Goal: Answer question/provide support: Share knowledge or assist other users

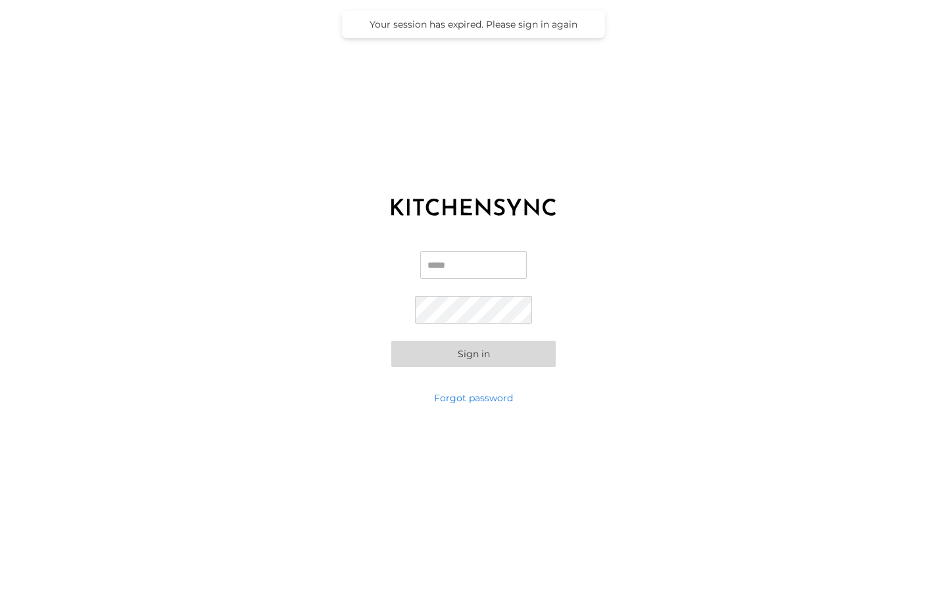
type input "**********"
click at [468, 352] on button "Sign in" at bounding box center [473, 354] width 164 height 26
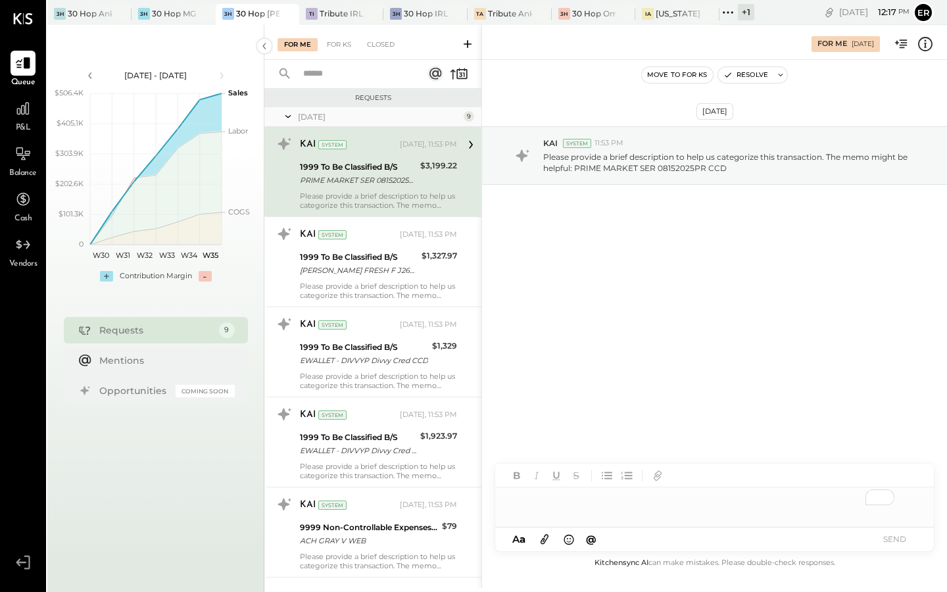
click at [404, 187] on div "1999 To Be Classified B/S PRIME MARKET SER 08152025PR CCD" at bounding box center [358, 173] width 116 height 29
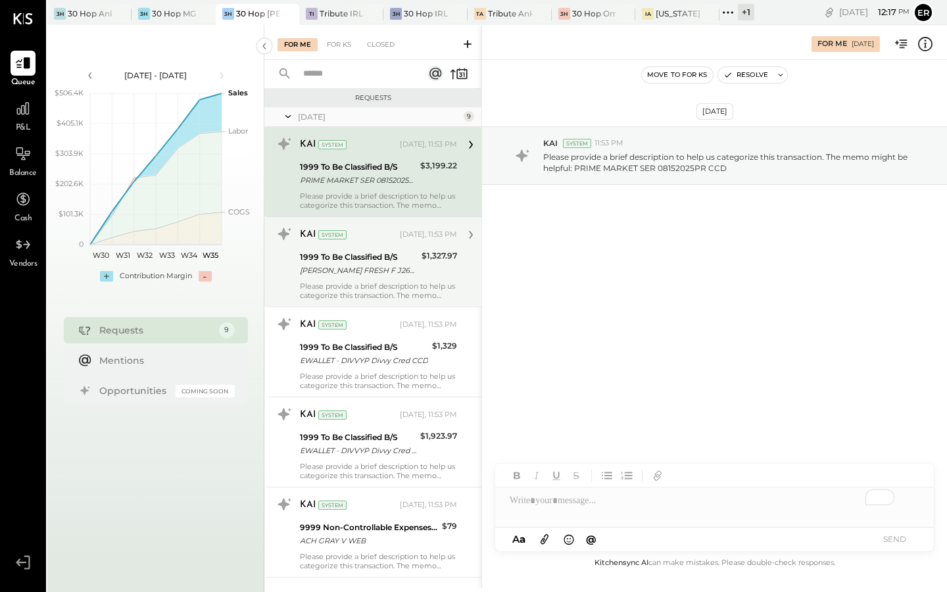
click at [392, 264] on div "[PERSON_NAME] FRESH F J2620 RCUR CCD [PERSON_NAME] FRESH F J2620 RCUR CCD TRN*1…" at bounding box center [359, 270] width 118 height 13
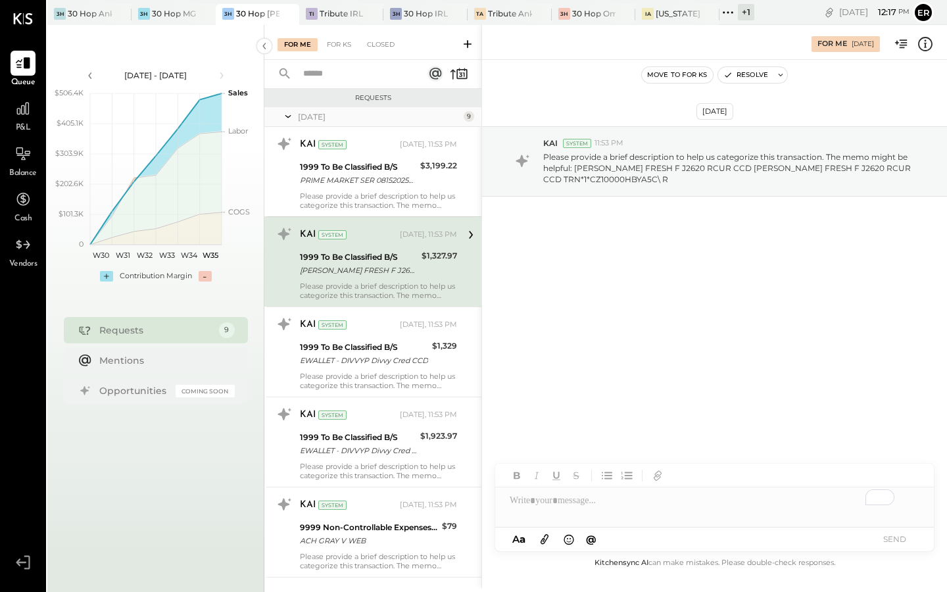
click at [580, 500] on div "To enrich screen reader interactions, please activate Accessibility in Grammarl…" at bounding box center [714, 500] width 439 height 26
click at [891, 539] on button "SEND" at bounding box center [894, 539] width 53 height 18
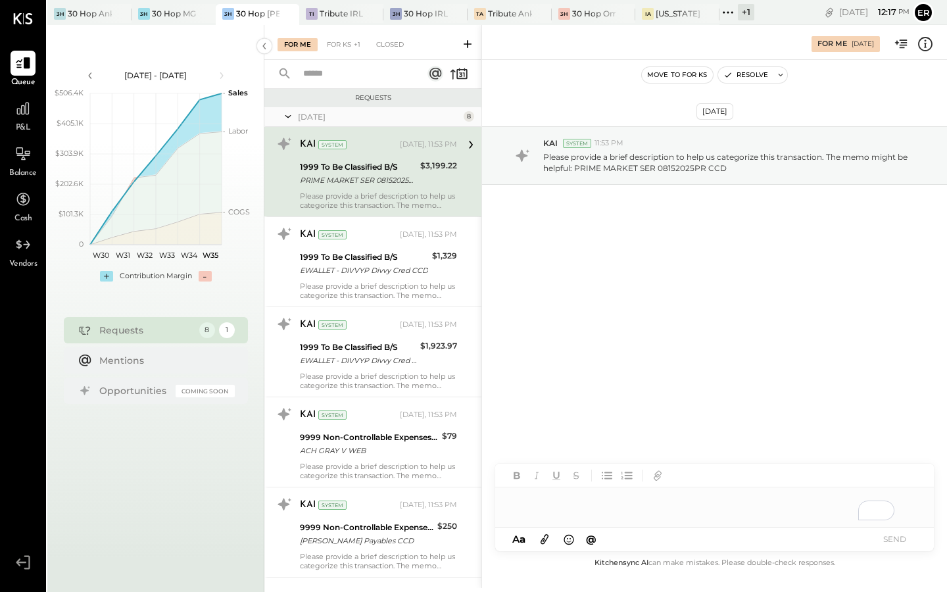
click at [356, 188] on div "KAI System [DATE], 11:53 PM 1999 To Be Classified B/S PRIME MARKET SER 08152025…" at bounding box center [378, 172] width 157 height 76
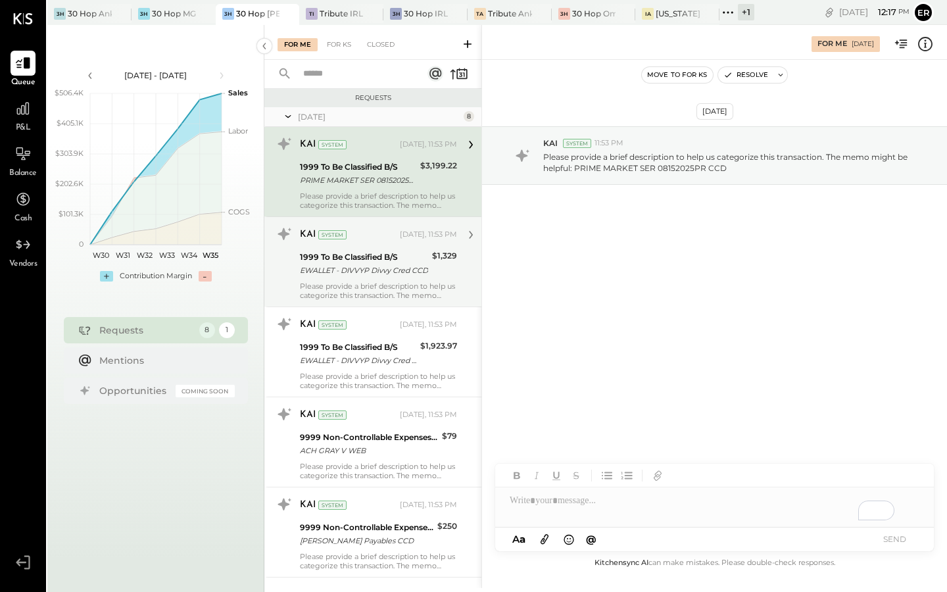
click at [372, 261] on div "1999 To Be Classified B/S" at bounding box center [364, 257] width 128 height 13
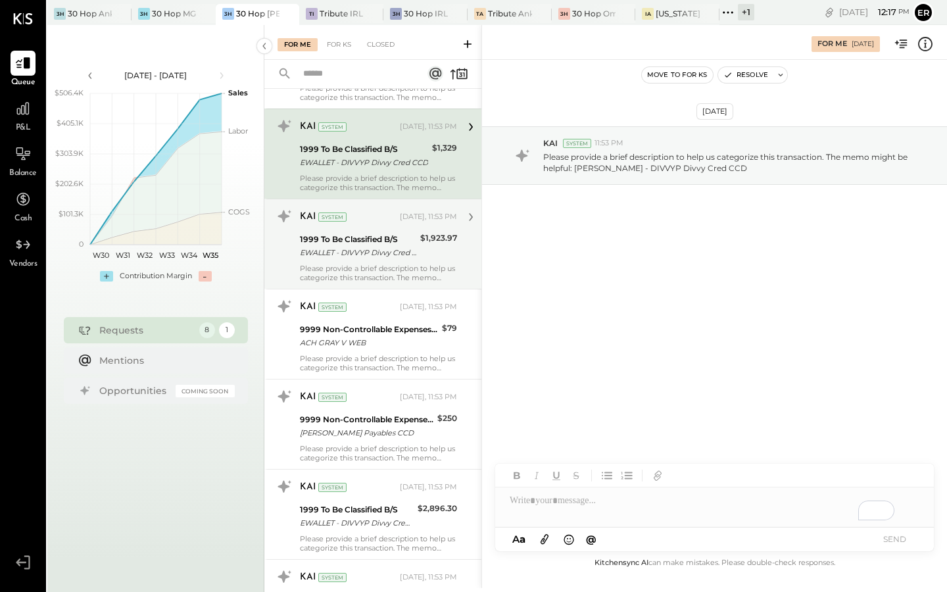
scroll to position [120, 0]
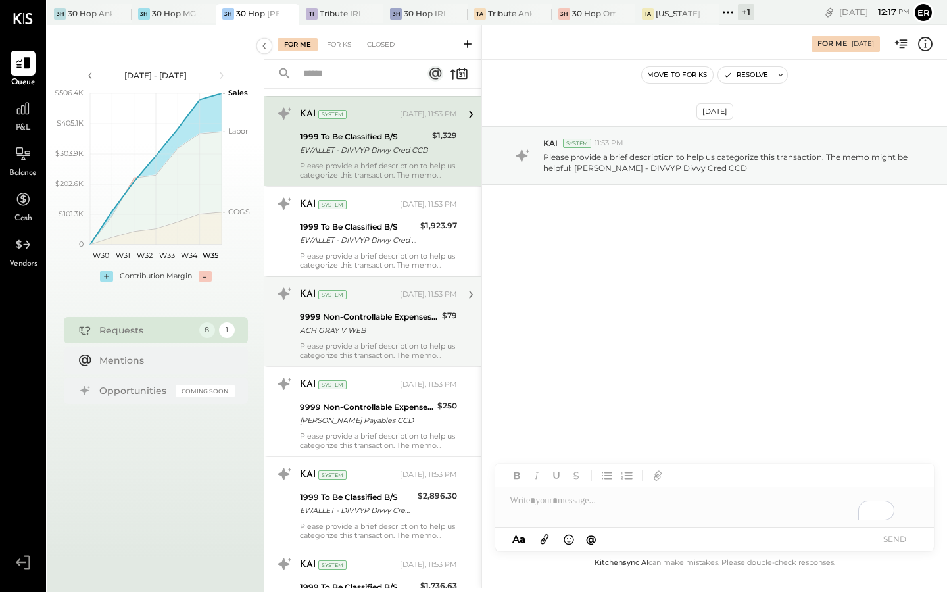
click at [380, 324] on div "ACH GRAY V WEB" at bounding box center [369, 330] width 138 height 13
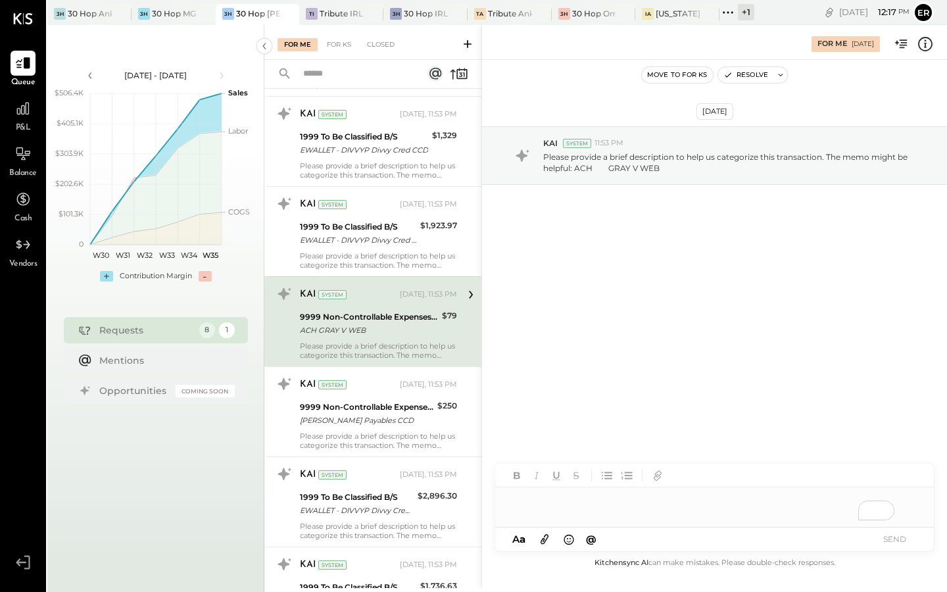
click at [575, 506] on div "To enrich screen reader interactions, please activate Accessibility in Grammarl…" at bounding box center [714, 506] width 439 height 39
click at [883, 535] on button "SEND" at bounding box center [894, 539] width 53 height 18
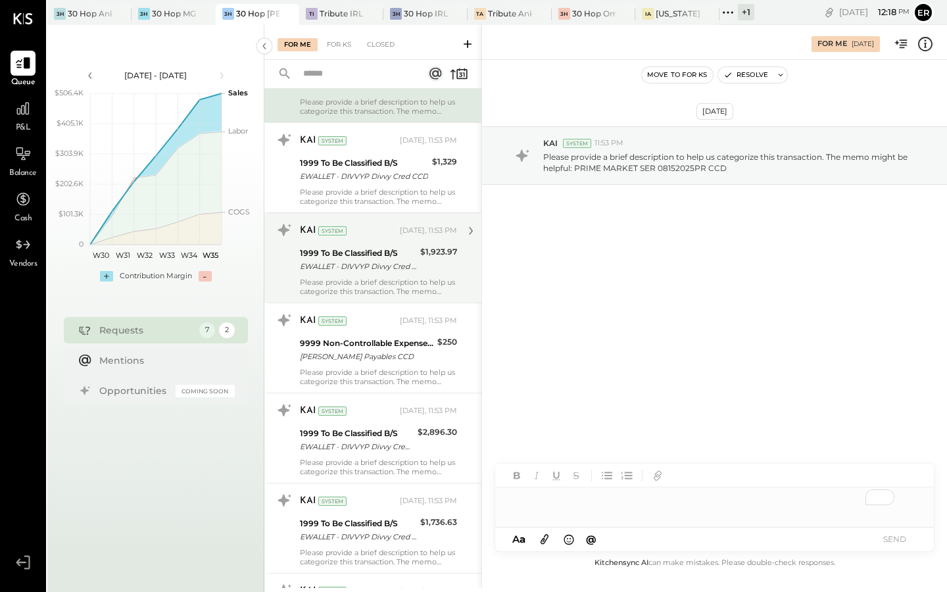
scroll to position [95, 0]
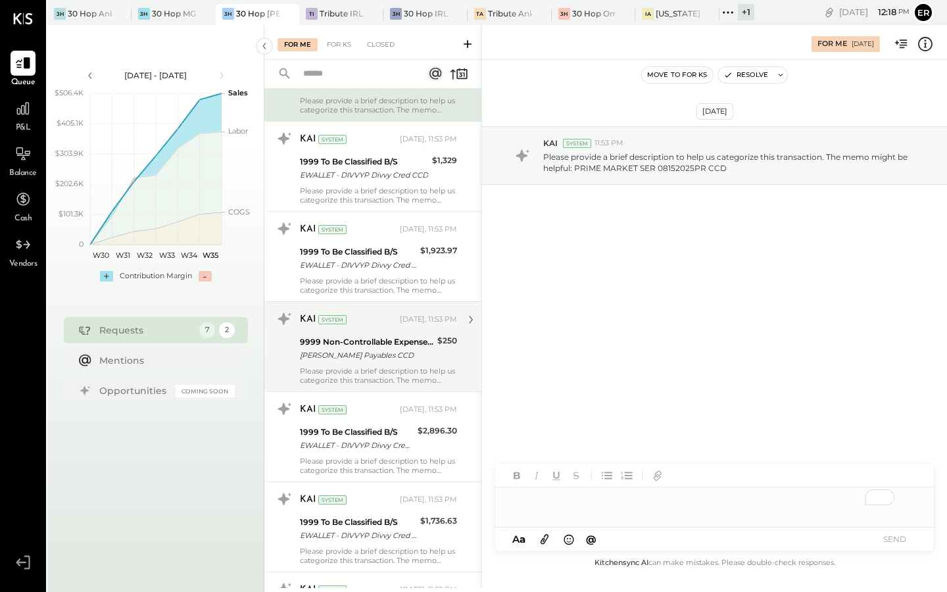
click at [397, 374] on div "Please provide a brief description to help us categorize this transaction. The …" at bounding box center [378, 375] width 157 height 18
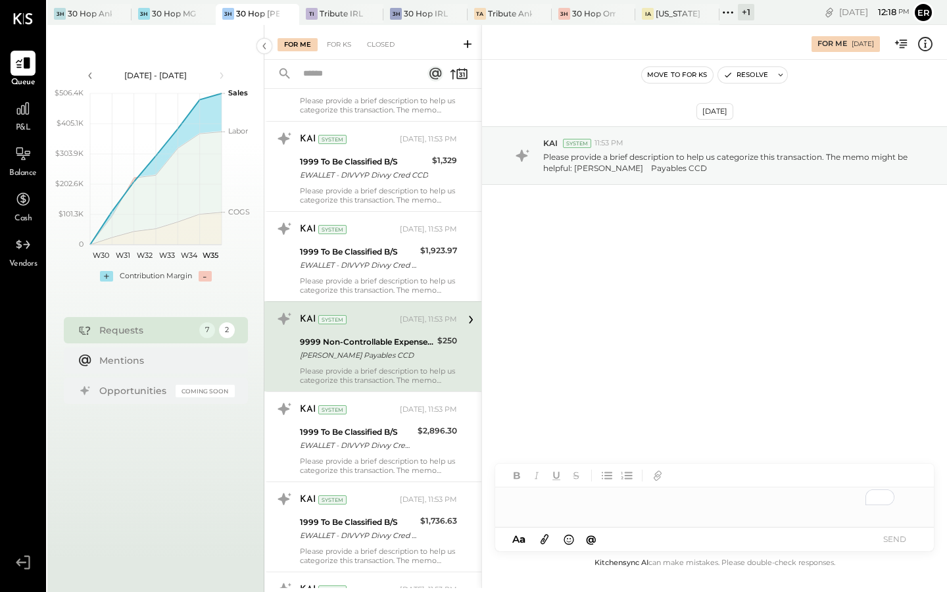
click at [632, 496] on div "To enrich screen reader interactions, please activate Accessibility in Grammarl…" at bounding box center [714, 500] width 439 height 26
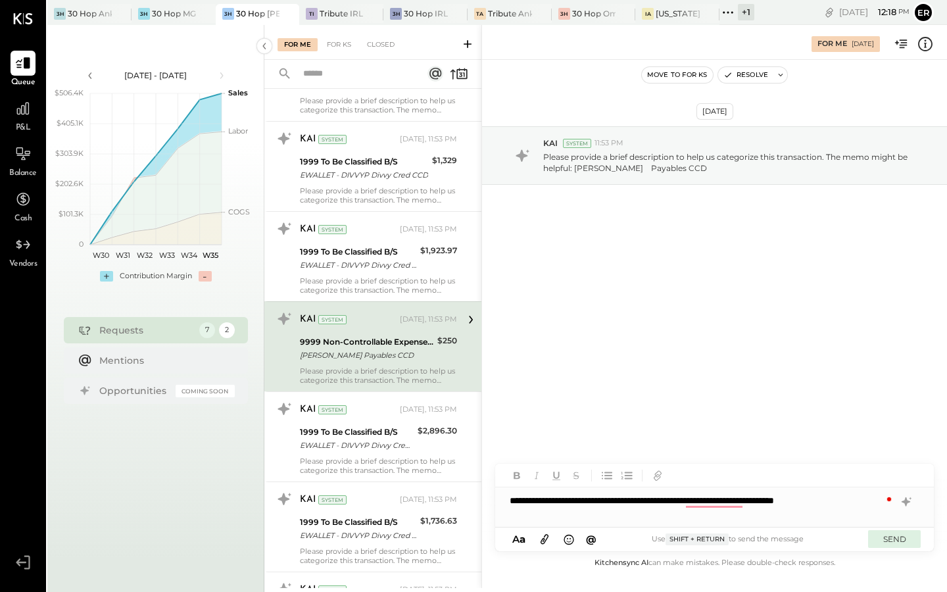
click at [889, 533] on button "SEND" at bounding box center [894, 539] width 53 height 18
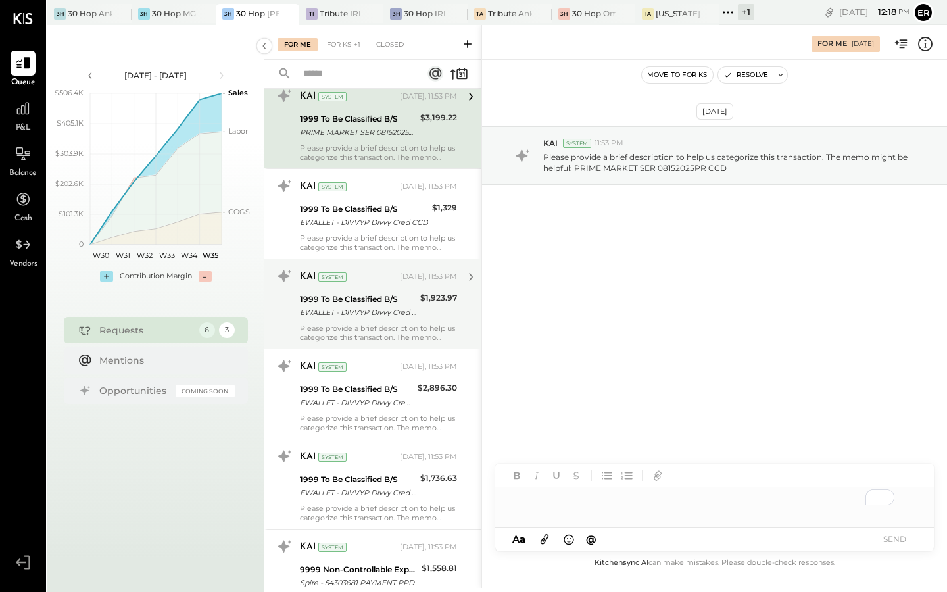
scroll to position [116, 0]
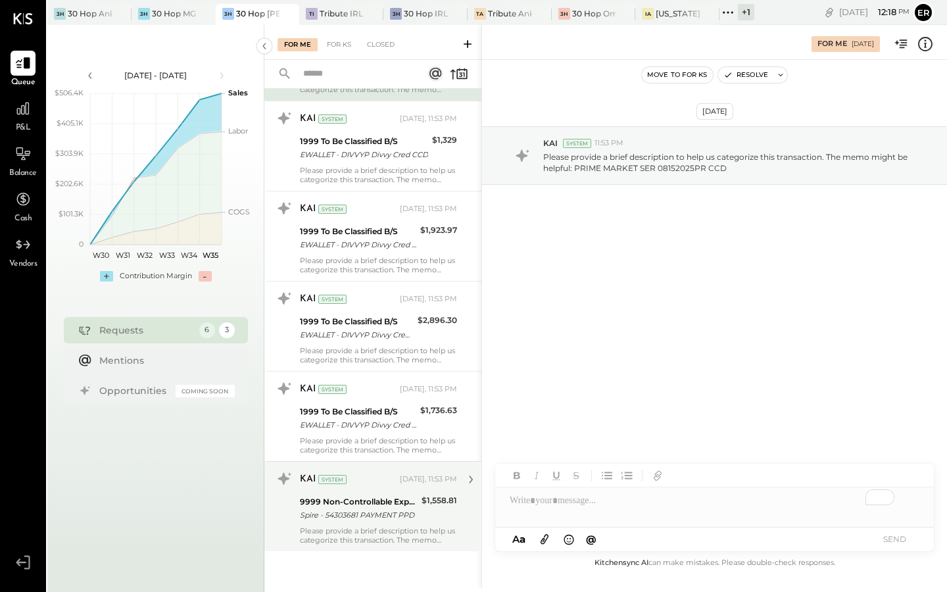
click at [372, 521] on div "Spire - 54303681 PAYMENT PPD" at bounding box center [359, 514] width 118 height 13
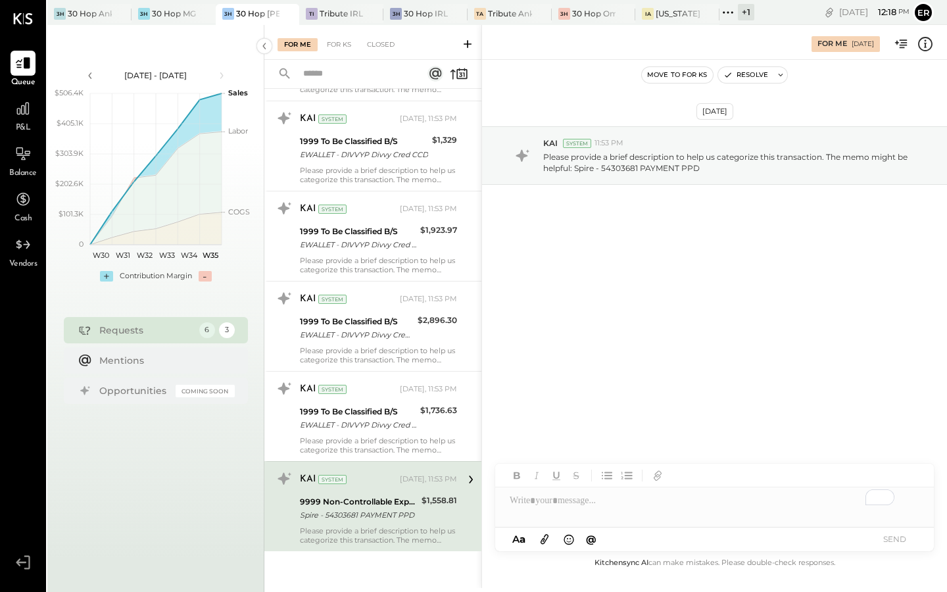
click at [574, 510] on div "To enrich screen reader interactions, please activate Accessibility in Grammarl…" at bounding box center [714, 500] width 439 height 26
click at [890, 539] on button "SEND" at bounding box center [894, 539] width 53 height 18
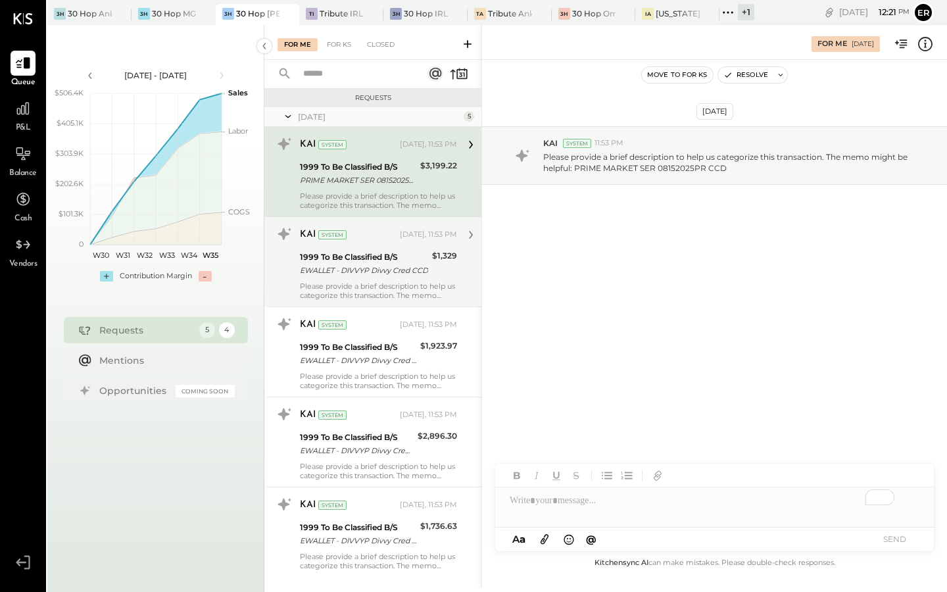
click at [381, 269] on div "EWALLET - DIVVYP Divvy Cred CCD" at bounding box center [364, 270] width 128 height 13
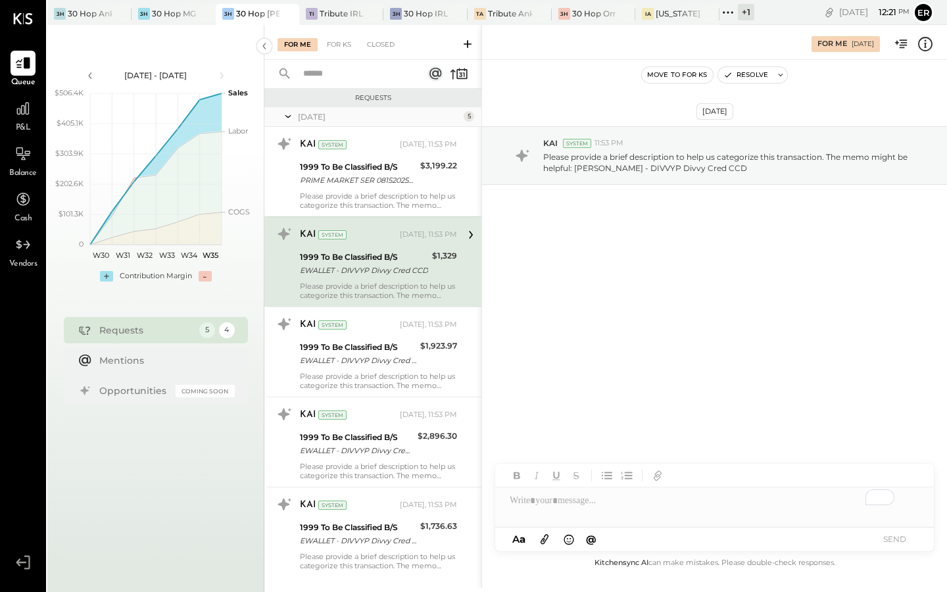
click at [566, 506] on div "To enrich screen reader interactions, please activate Accessibility in Grammarl…" at bounding box center [714, 500] width 439 height 26
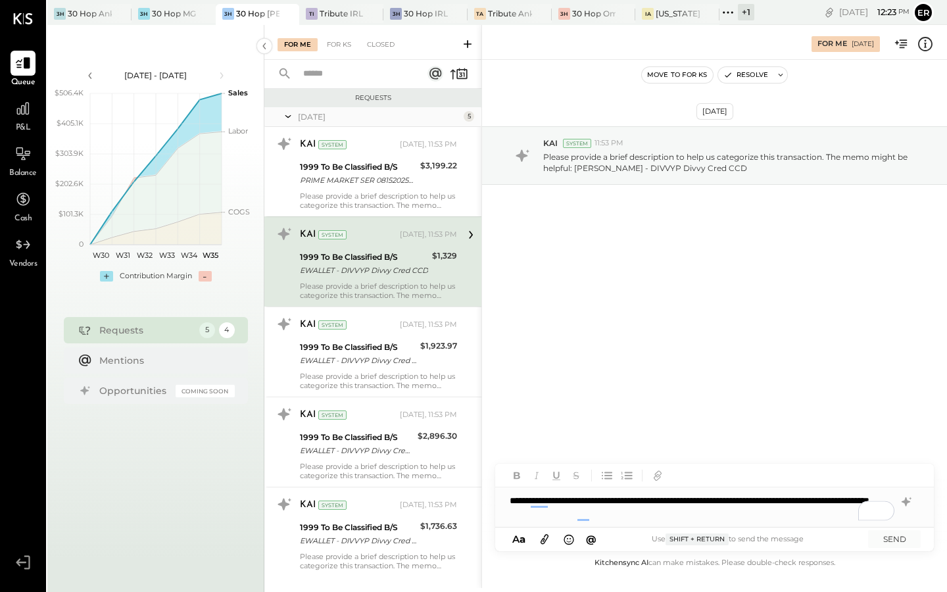
click at [748, 500] on div "**********" at bounding box center [714, 506] width 439 height 39
click at [875, 503] on div "**********" at bounding box center [714, 506] width 439 height 39
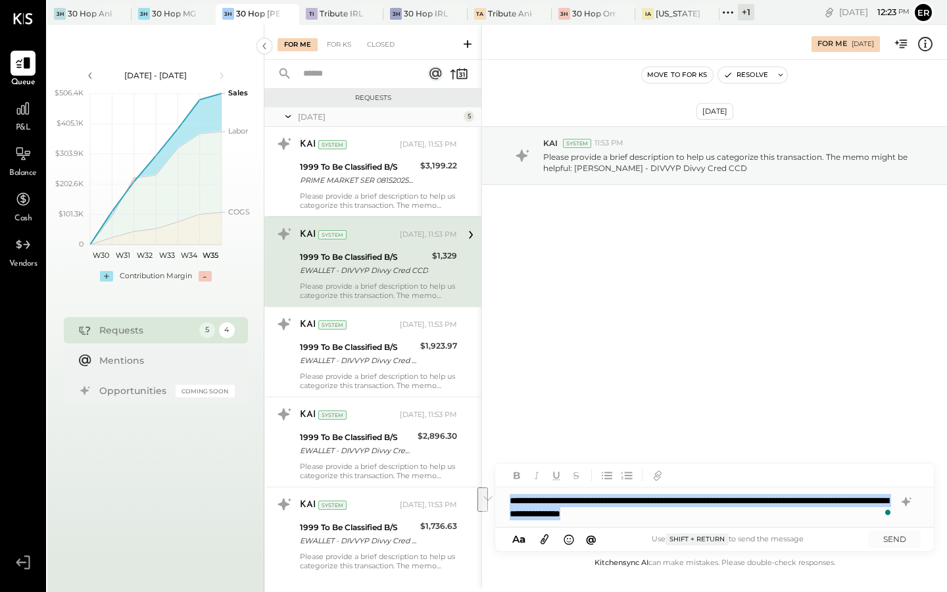
drag, startPoint x: 743, startPoint y: 516, endPoint x: 508, endPoint y: 495, distance: 235.1
click at [508, 495] on div "**********" at bounding box center [714, 506] width 439 height 39
click at [748, 518] on div "**********" at bounding box center [714, 506] width 439 height 39
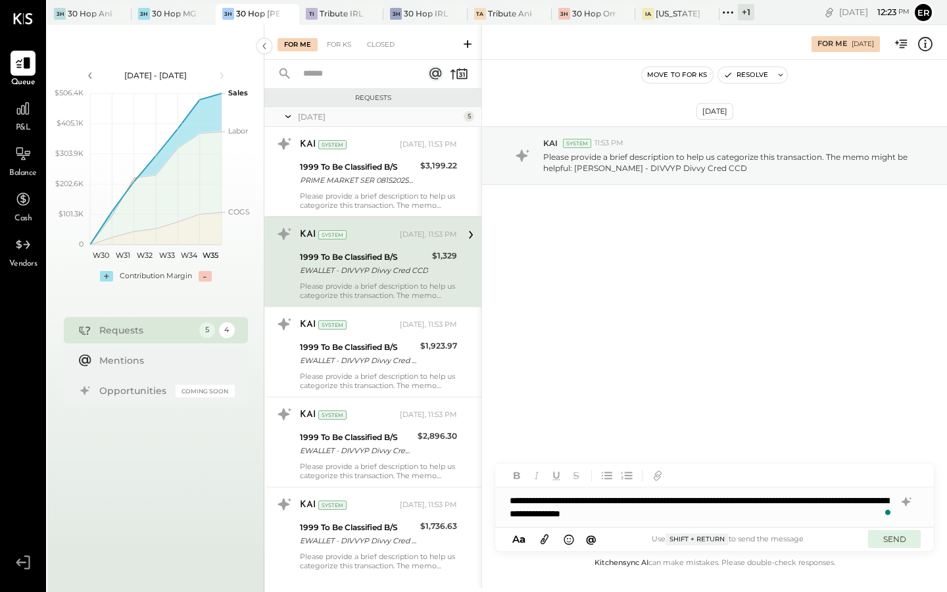
click at [898, 541] on button "SEND" at bounding box center [894, 539] width 53 height 18
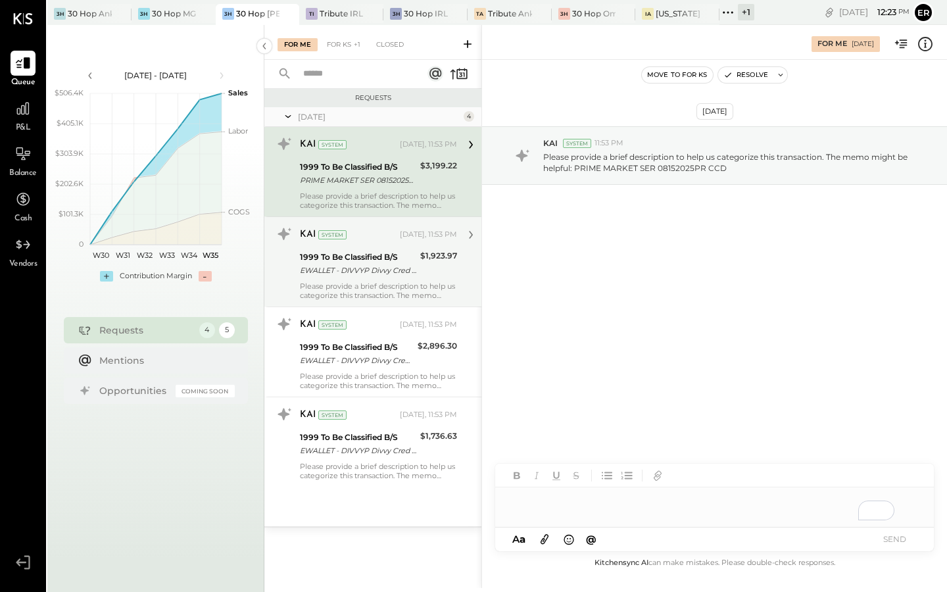
click at [373, 275] on div "EWALLET - DIVVYP Divvy Cred CCD" at bounding box center [358, 270] width 116 height 13
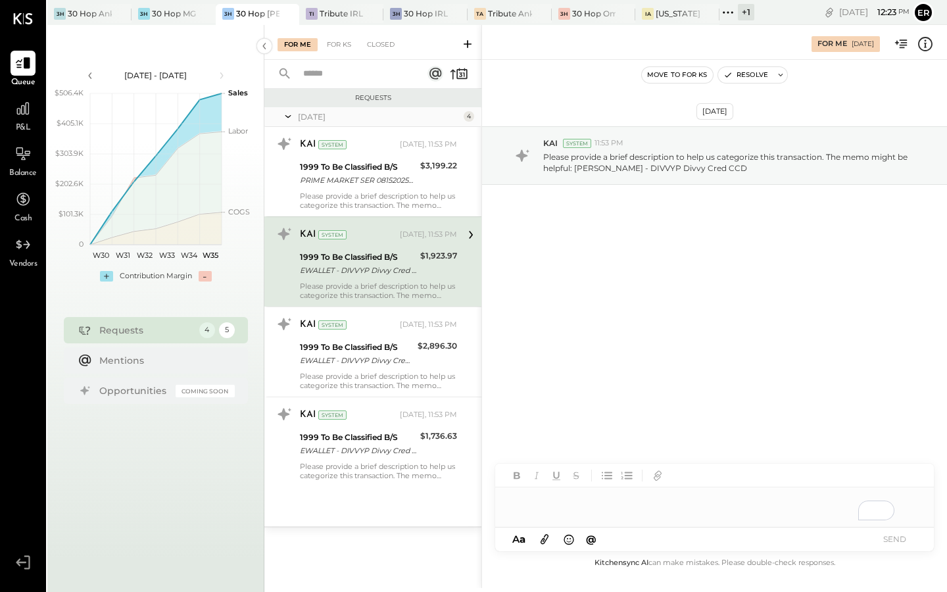
click at [590, 501] on div "To enrich screen reader interactions, please activate Accessibility in Grammarl…" at bounding box center [714, 506] width 439 height 39
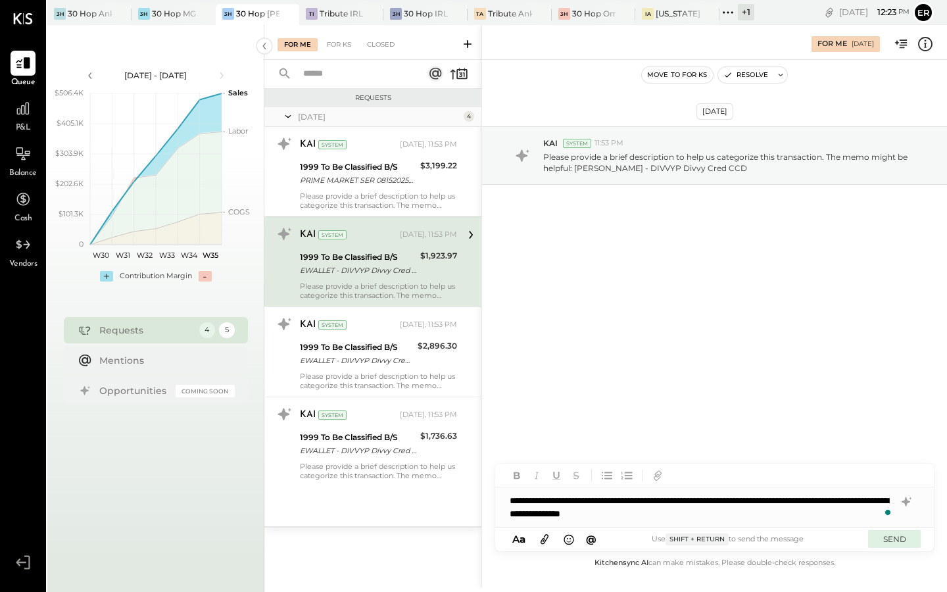
click at [887, 543] on button "SEND" at bounding box center [894, 539] width 53 height 18
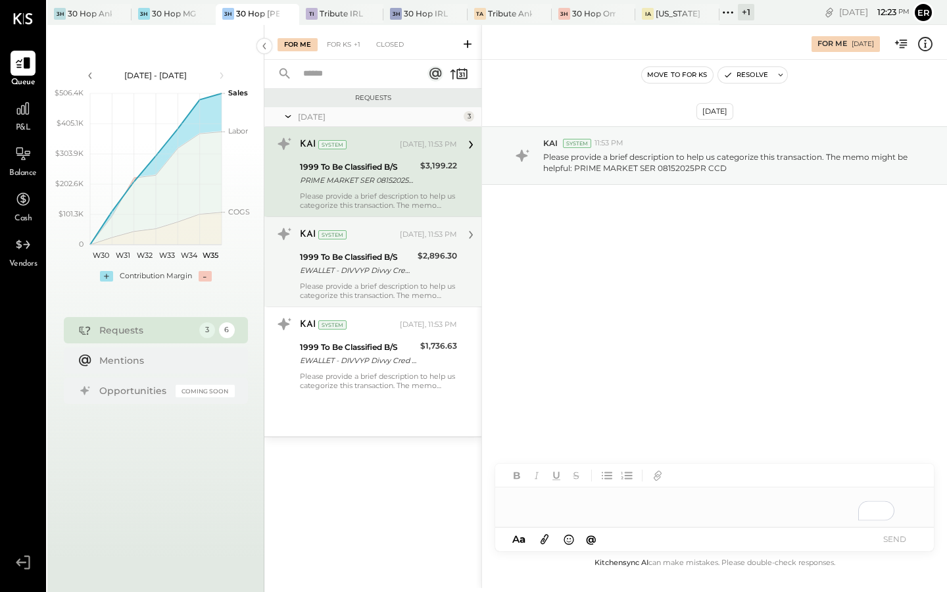
click at [358, 268] on div "EWALLET - DIVVYP Divvy Cred CCD" at bounding box center [357, 270] width 114 height 13
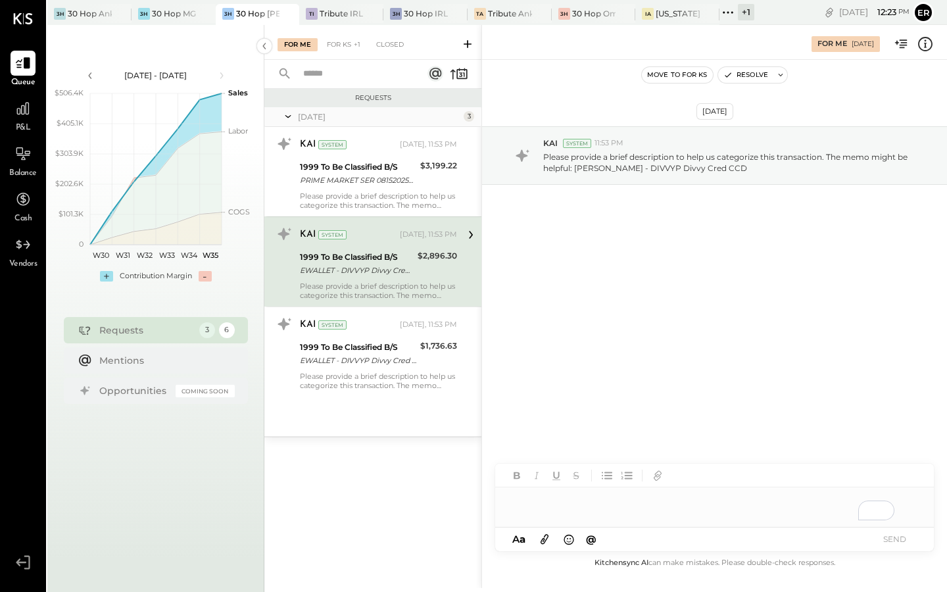
click at [641, 509] on div "To enrich screen reader interactions, please activate Accessibility in Grammarl…" at bounding box center [714, 506] width 439 height 39
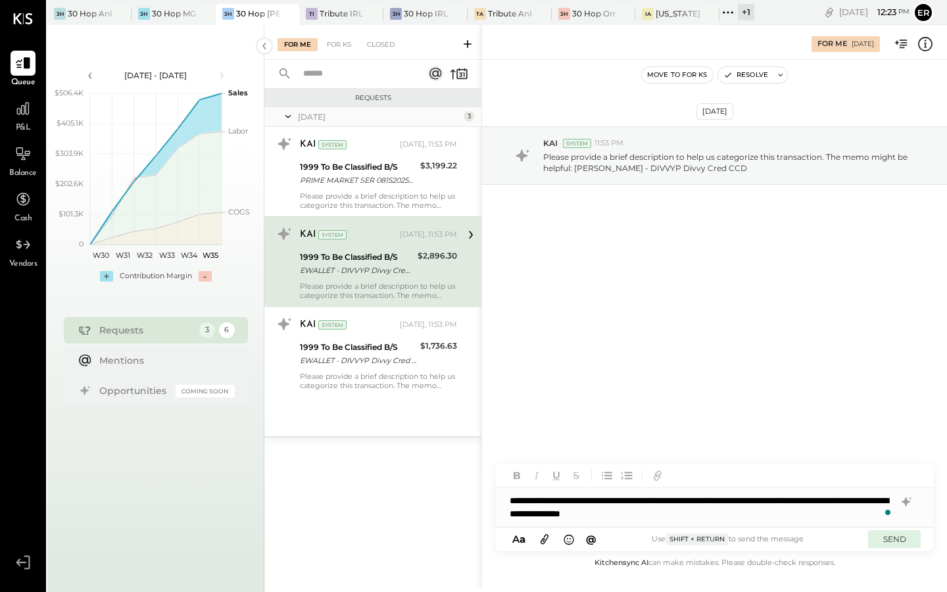
click at [893, 540] on button "SEND" at bounding box center [894, 539] width 53 height 18
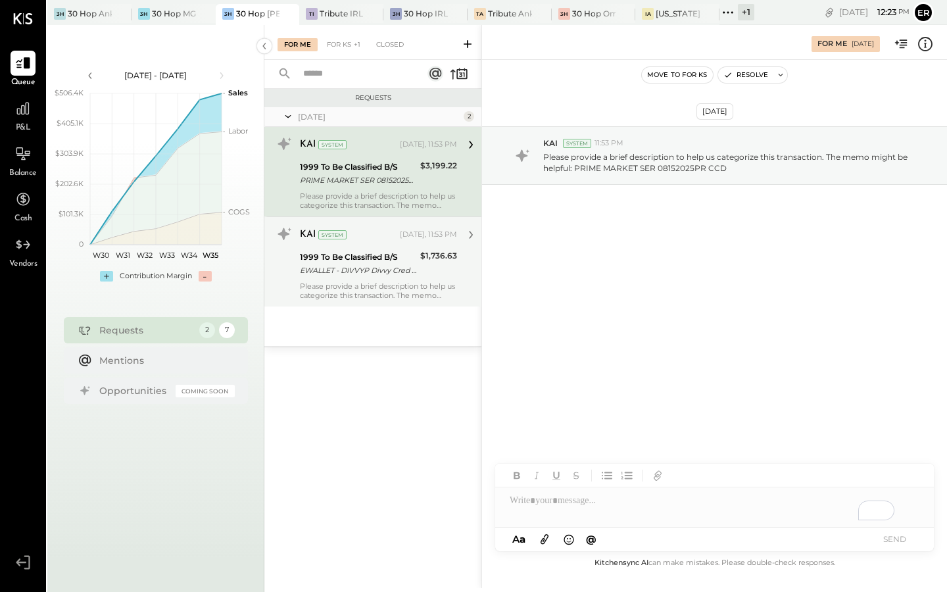
click at [404, 283] on div "Please provide a brief description to help us categorize this transaction. The …" at bounding box center [378, 290] width 157 height 18
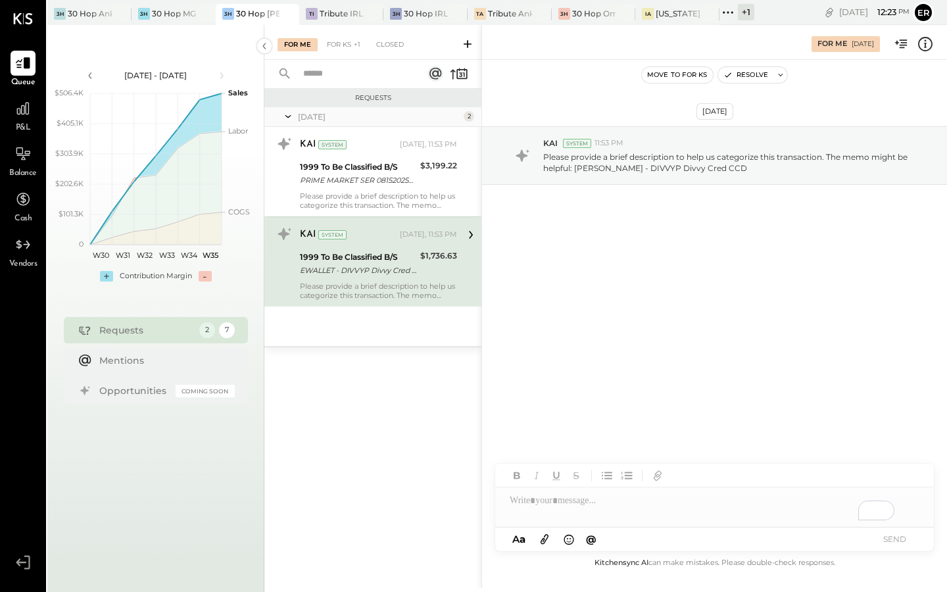
click at [618, 502] on div "To enrich screen reader interactions, please activate Accessibility in Grammarl…" at bounding box center [714, 506] width 439 height 39
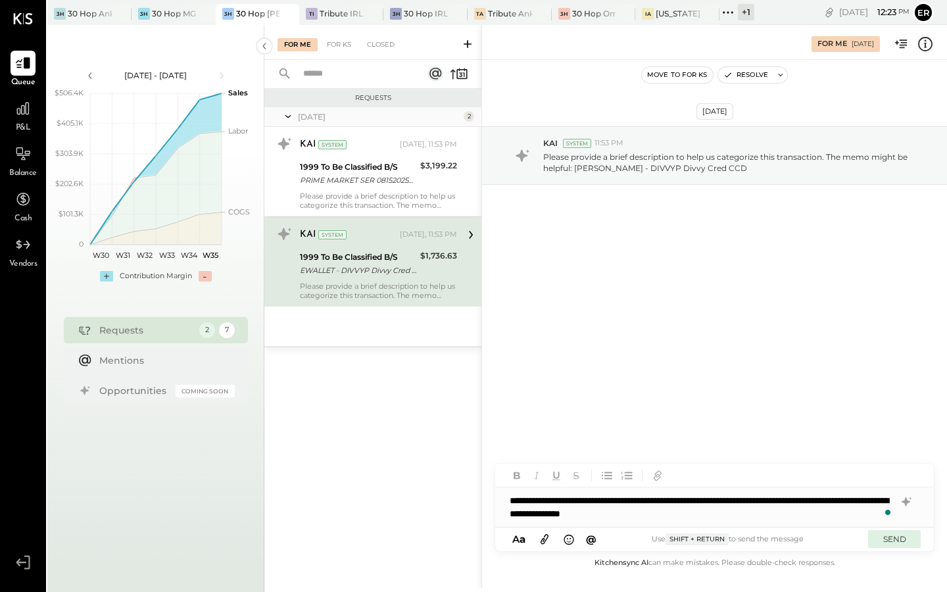
click at [906, 542] on button "SEND" at bounding box center [894, 539] width 53 height 18
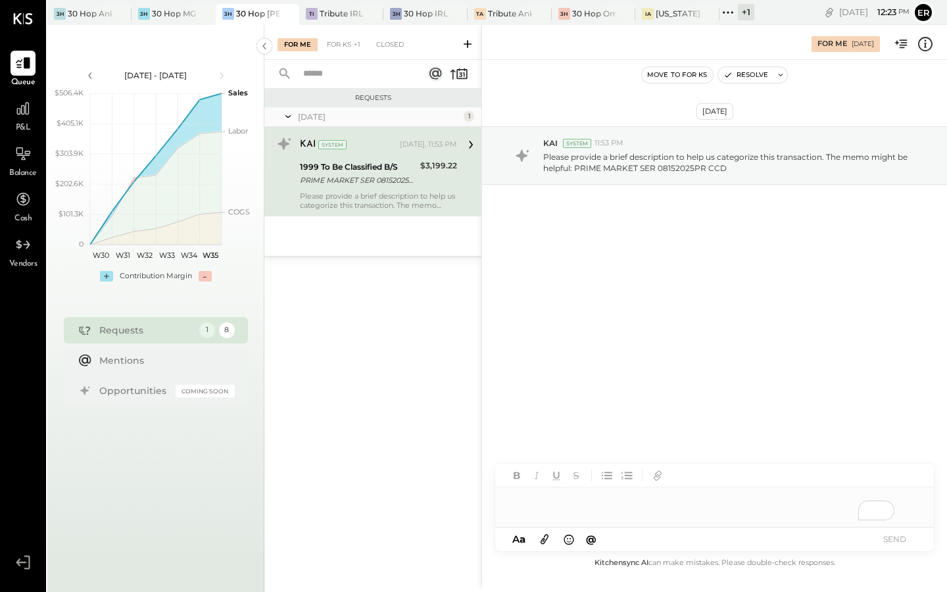
click at [383, 197] on div "Please provide a brief description to help us categorize this transaction. The …" at bounding box center [378, 200] width 157 height 18
click at [585, 508] on div "To enrich screen reader interactions, please activate Accessibility in Grammarl…" at bounding box center [714, 506] width 439 height 39
click at [889, 533] on button "SEND" at bounding box center [894, 539] width 53 height 18
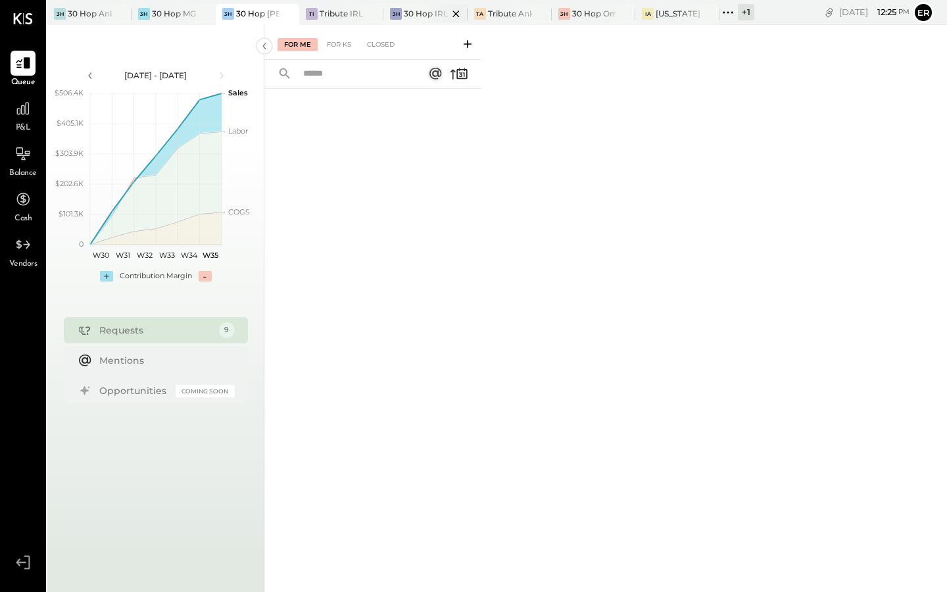
click at [420, 16] on div "30 Hop IRL" at bounding box center [426, 13] width 44 height 11
click at [91, 14] on div at bounding box center [108, 13] width 46 height 19
click at [167, 16] on div "30 Hop MGS" at bounding box center [174, 13] width 44 height 11
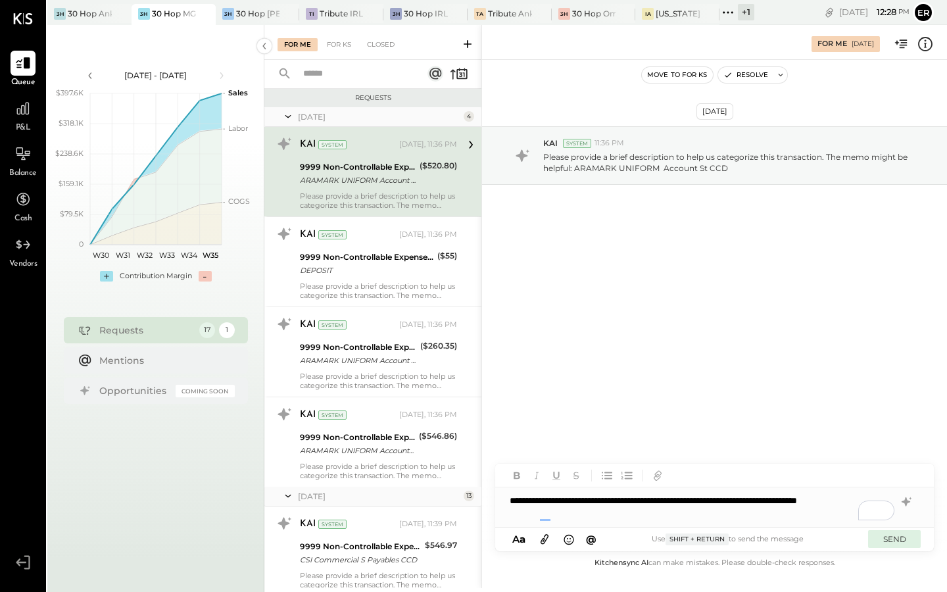
click at [881, 540] on button "SEND" at bounding box center [894, 539] width 53 height 18
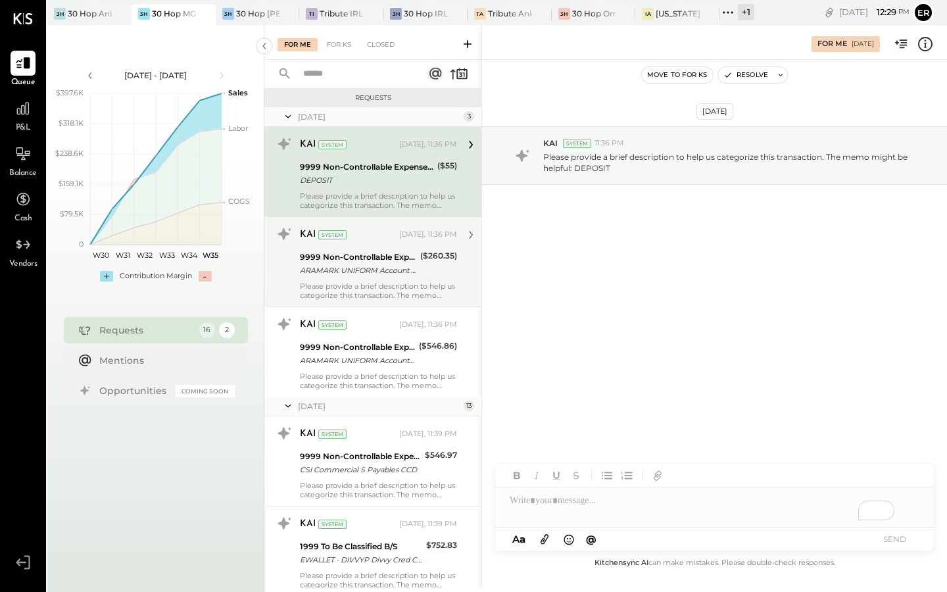
click at [373, 278] on div "9999 Non-Controllable Expenses:Other Income and Expenses:To Be Classified P&L A…" at bounding box center [358, 263] width 116 height 29
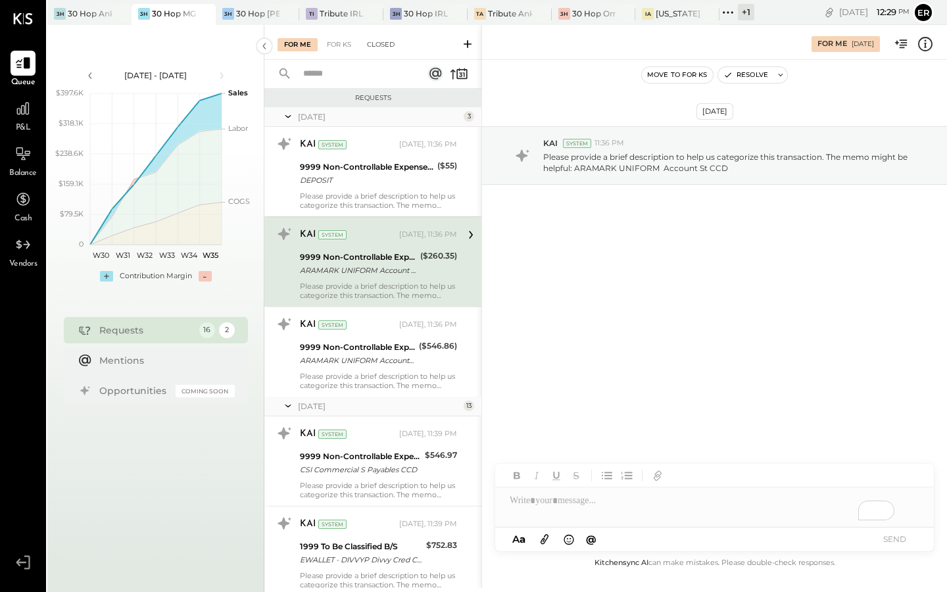
click at [377, 49] on div "Closed" at bounding box center [380, 44] width 41 height 13
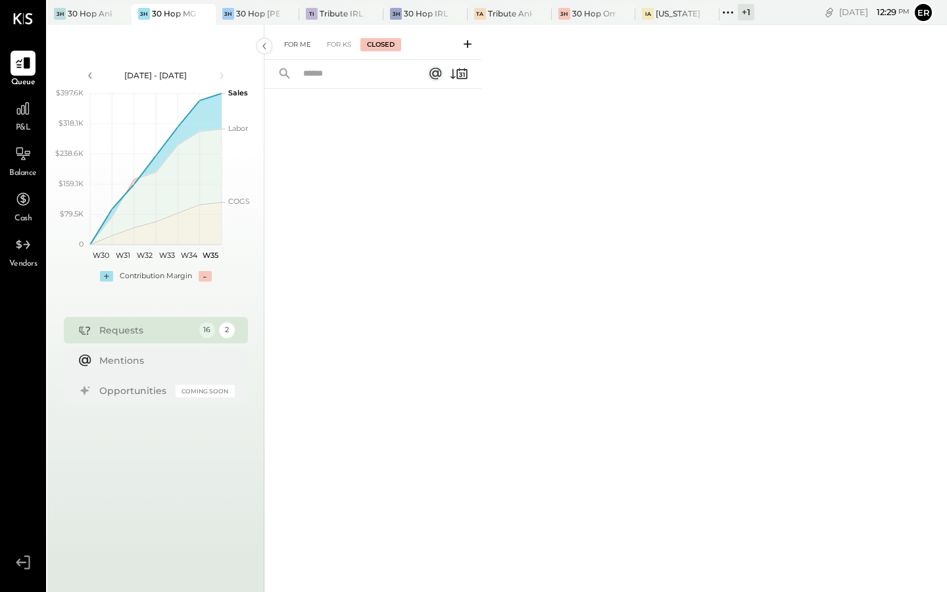
click at [292, 43] on div "For Me" at bounding box center [298, 44] width 40 height 13
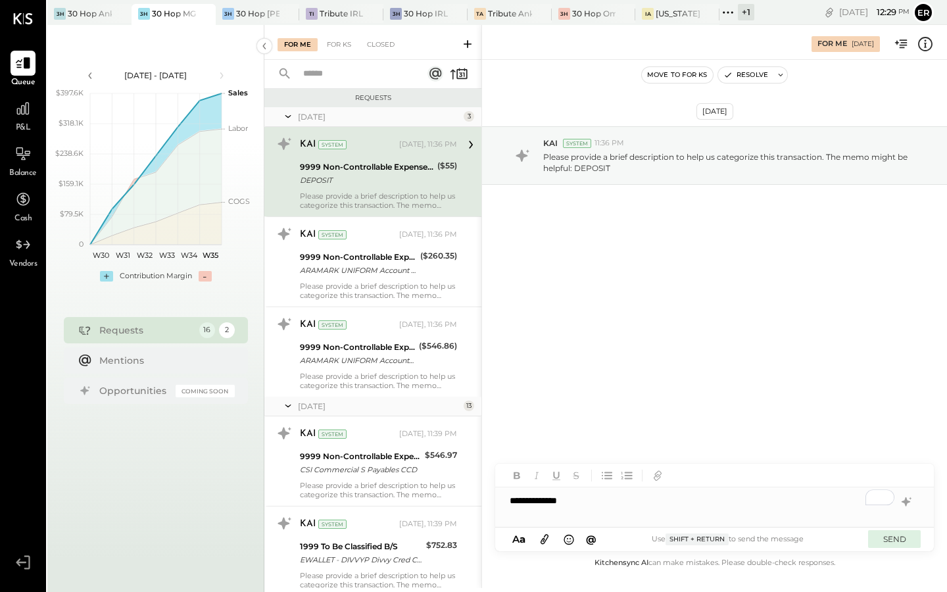
click at [883, 541] on button "SEND" at bounding box center [894, 539] width 53 height 18
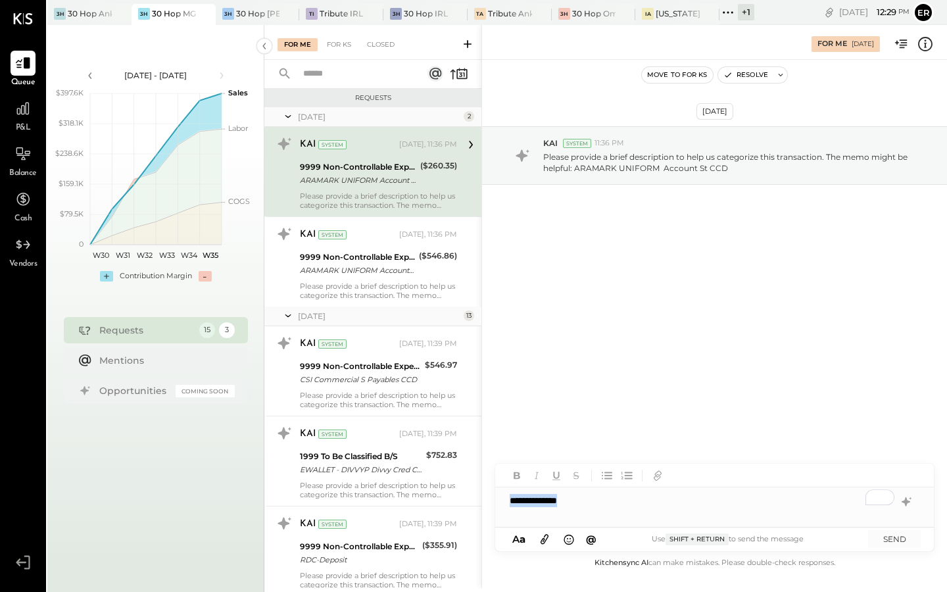
drag, startPoint x: 589, startPoint y: 506, endPoint x: 512, endPoint y: 506, distance: 76.3
click at [512, 506] on div "**********" at bounding box center [714, 500] width 439 height 26
copy div "**********"
click at [775, 505] on div "**********" at bounding box center [714, 500] width 439 height 26
click at [890, 539] on button "SEND" at bounding box center [894, 539] width 53 height 18
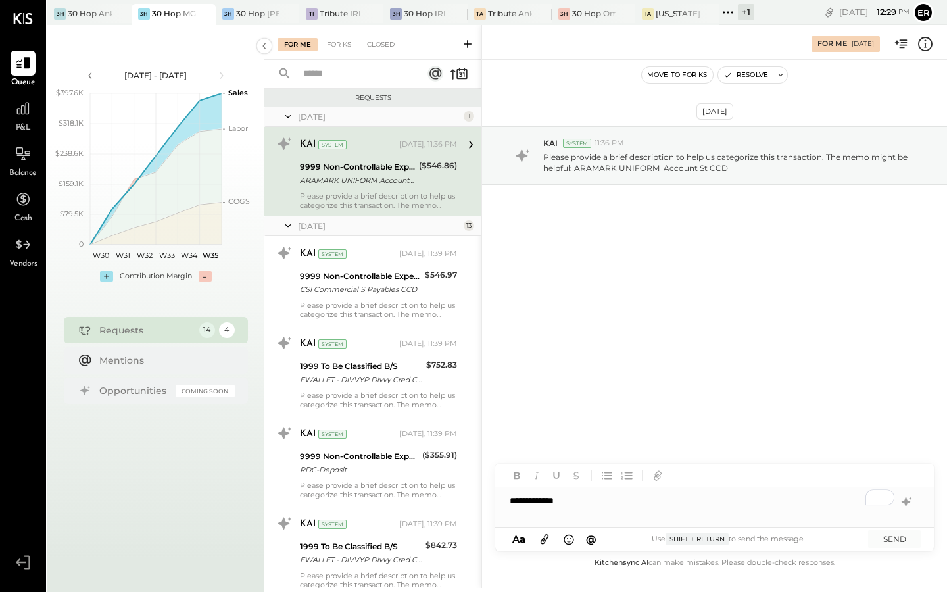
click at [507, 504] on div "**********" at bounding box center [714, 500] width 439 height 26
drag, startPoint x: 583, startPoint y: 503, endPoint x: 489, endPoint y: 493, distance: 94.0
click at [489, 493] on div "**********" at bounding box center [714, 306] width 466 height 563
copy div "**********"
click at [718, 522] on div "**********" at bounding box center [714, 495] width 439 height 63
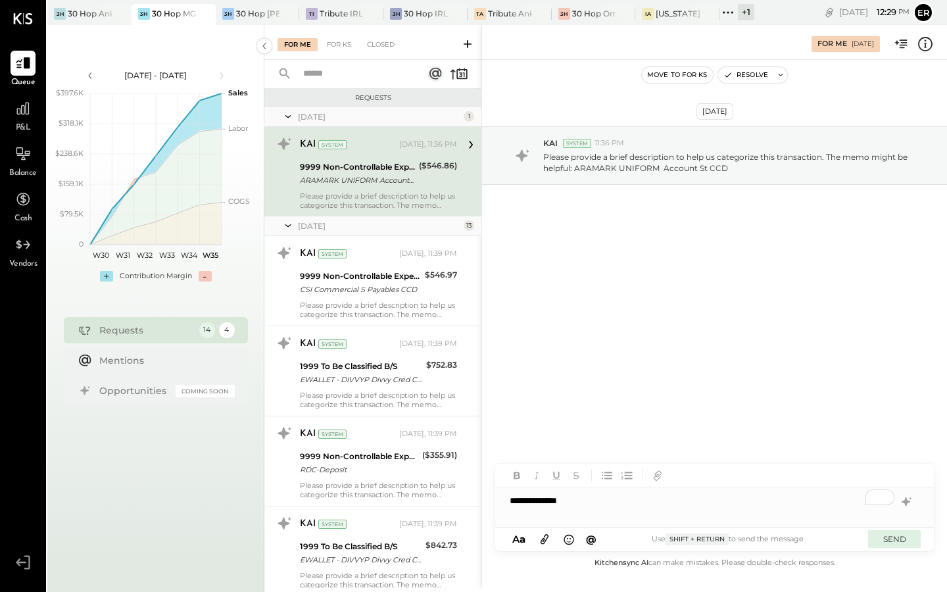
click at [885, 540] on button "SEND" at bounding box center [894, 539] width 53 height 18
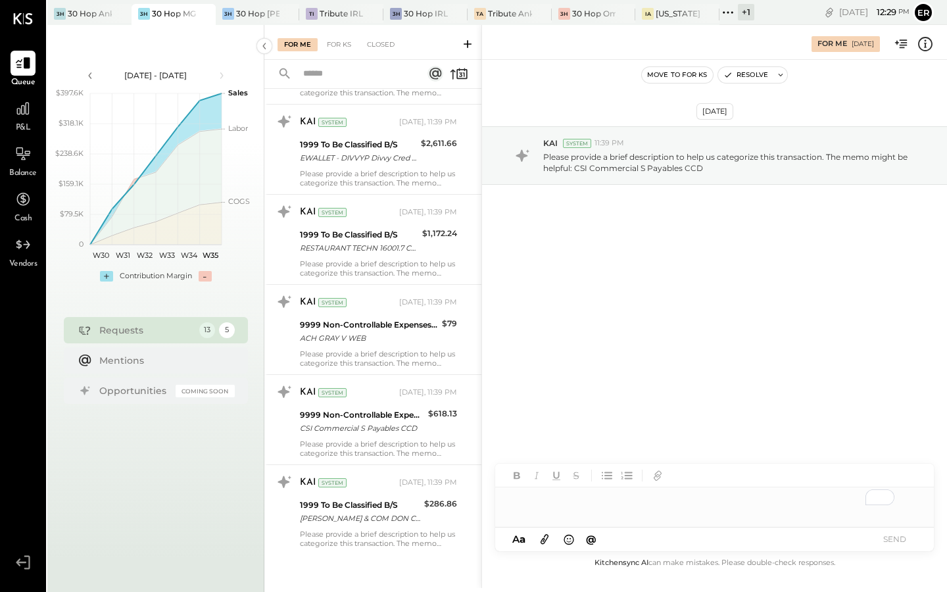
scroll to position [746, 0]
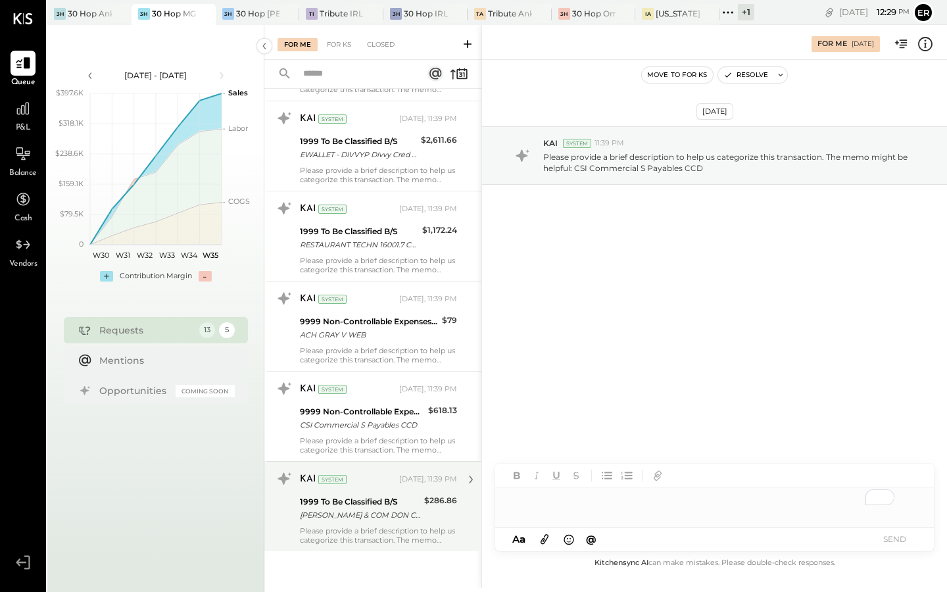
click at [372, 516] on div "EDWARD DON & COM DON CCD" at bounding box center [360, 514] width 120 height 13
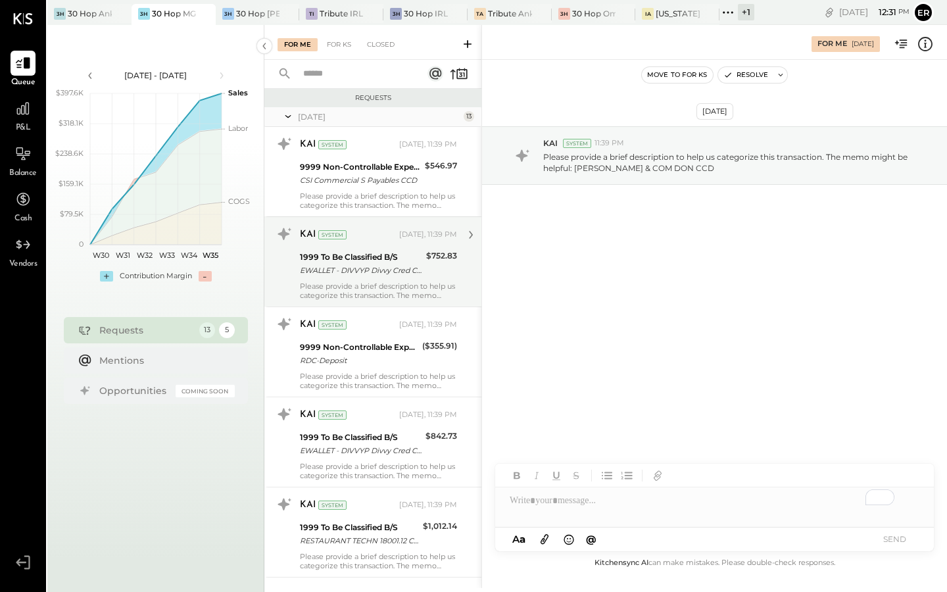
click at [390, 271] on div "EWALLET - DIVVYP Divvy Cred CCD" at bounding box center [361, 270] width 122 height 13
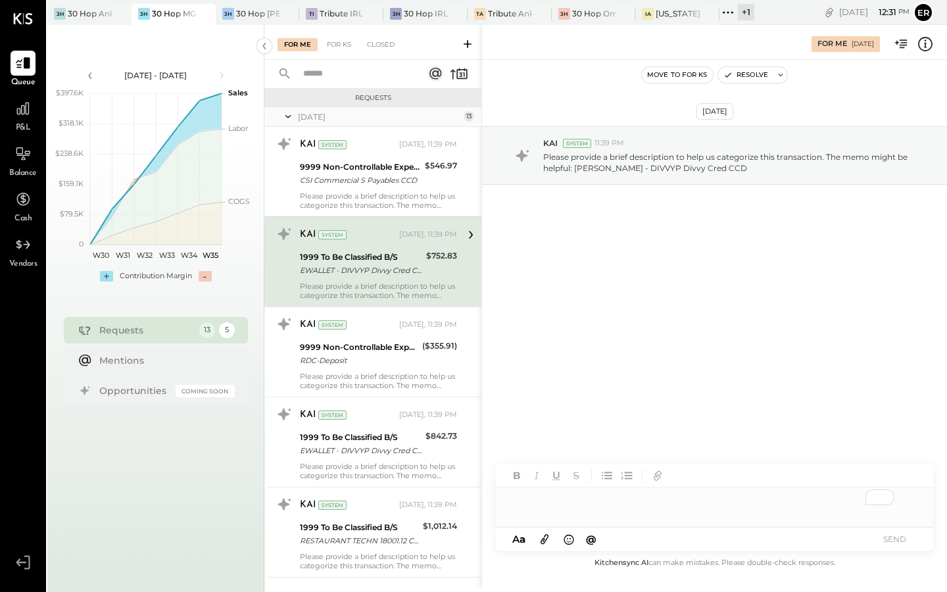
click at [610, 497] on div "To enrich screen reader interactions, please activate Accessibility in Grammarl…" at bounding box center [714, 500] width 439 height 26
drag, startPoint x: 824, startPoint y: 505, endPoint x: 499, endPoint y: 502, distance: 325.6
click at [499, 502] on div "**********" at bounding box center [714, 500] width 439 height 26
copy div "**********"
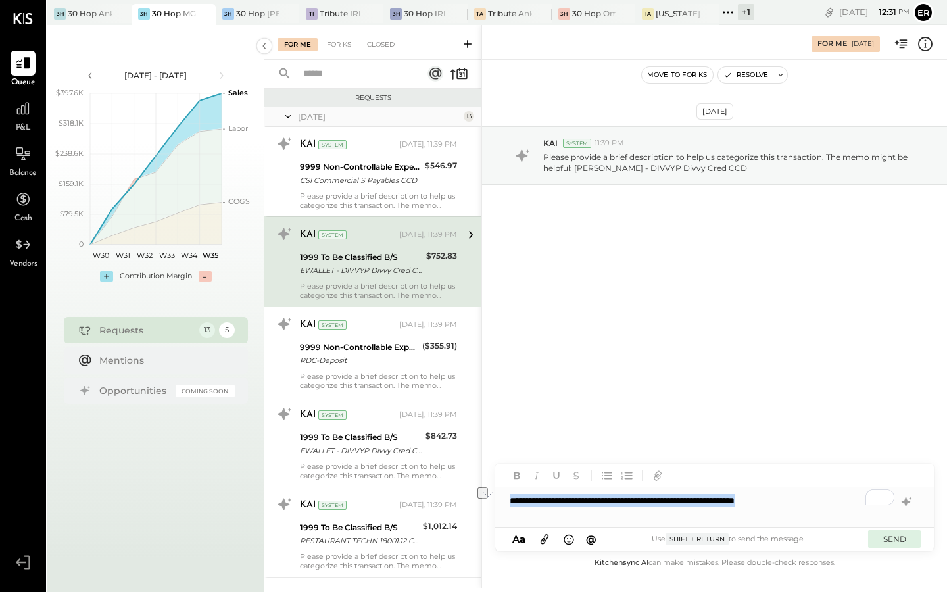
click at [889, 535] on button "SEND" at bounding box center [894, 539] width 53 height 18
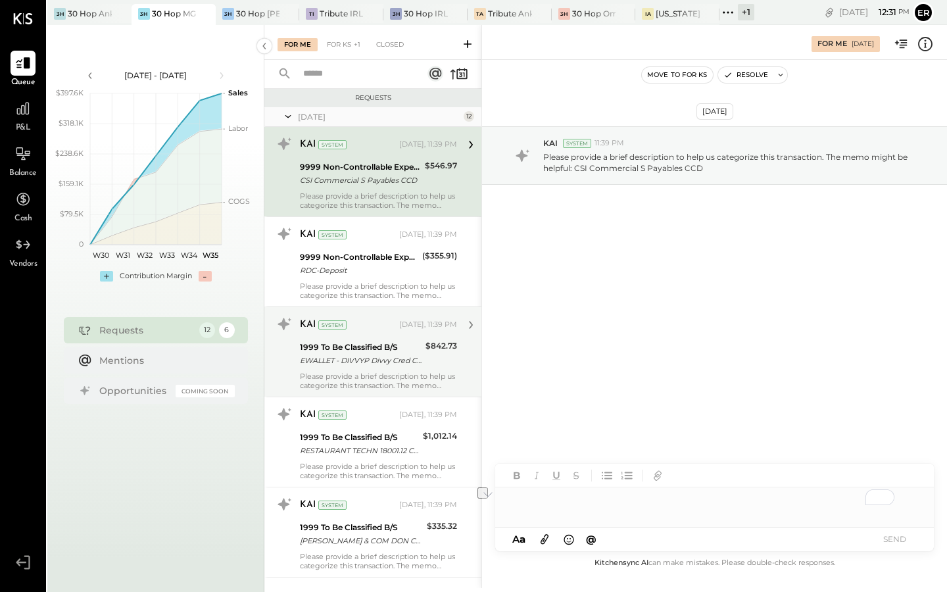
click at [379, 354] on div "EWALLET - DIVVYP Divvy Cred CCD" at bounding box center [361, 360] width 122 height 13
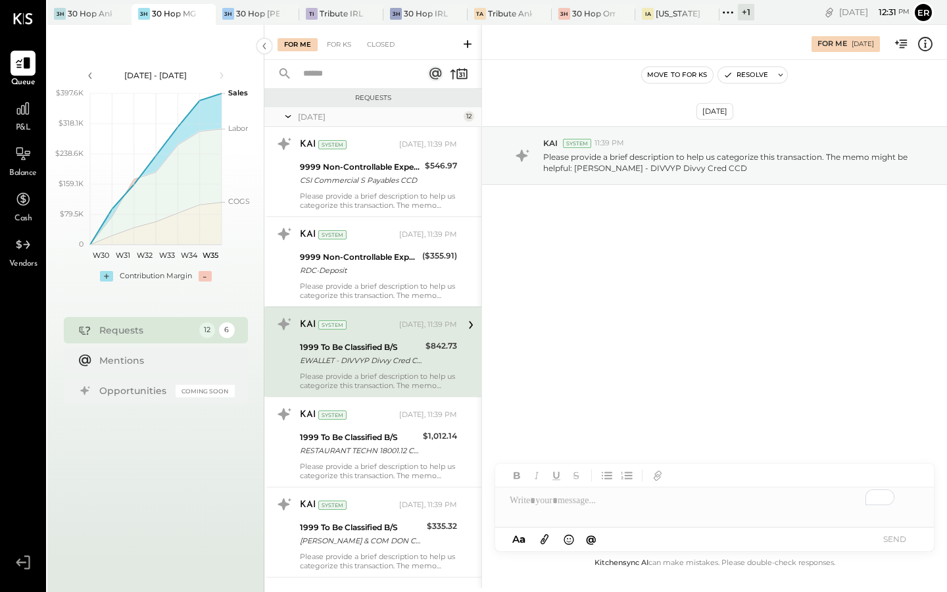
click at [590, 512] on div "To enrich screen reader interactions, please activate Accessibility in Grammarl…" at bounding box center [714, 500] width 439 height 26
click at [892, 534] on button "SEND" at bounding box center [894, 539] width 53 height 18
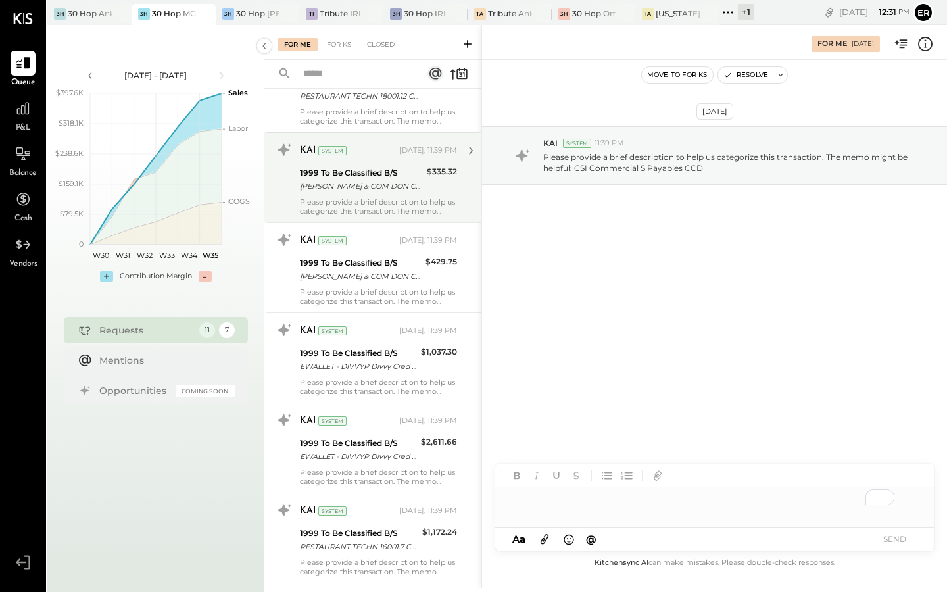
scroll to position [269, 0]
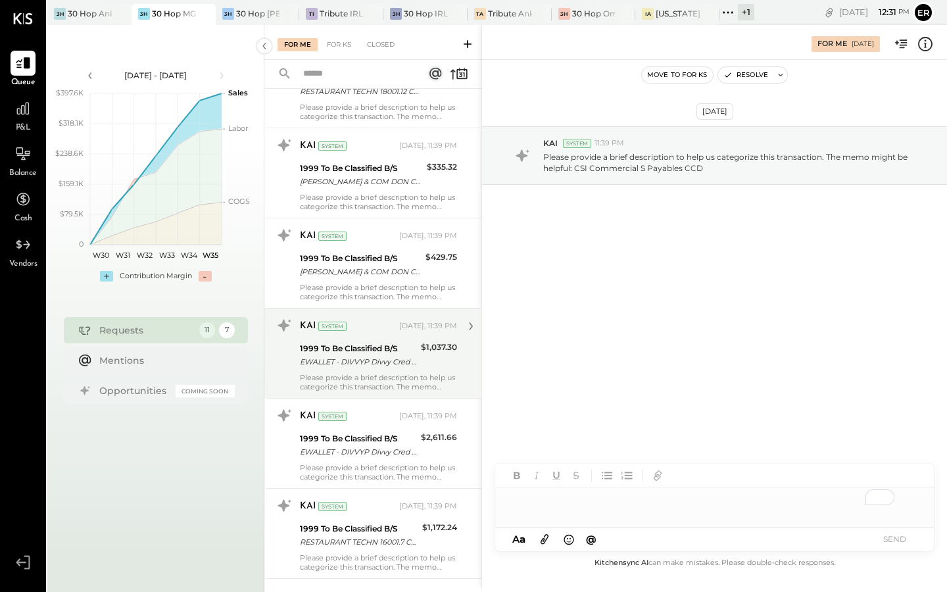
click at [389, 347] on div "1999 To Be Classified B/S" at bounding box center [358, 348] width 117 height 13
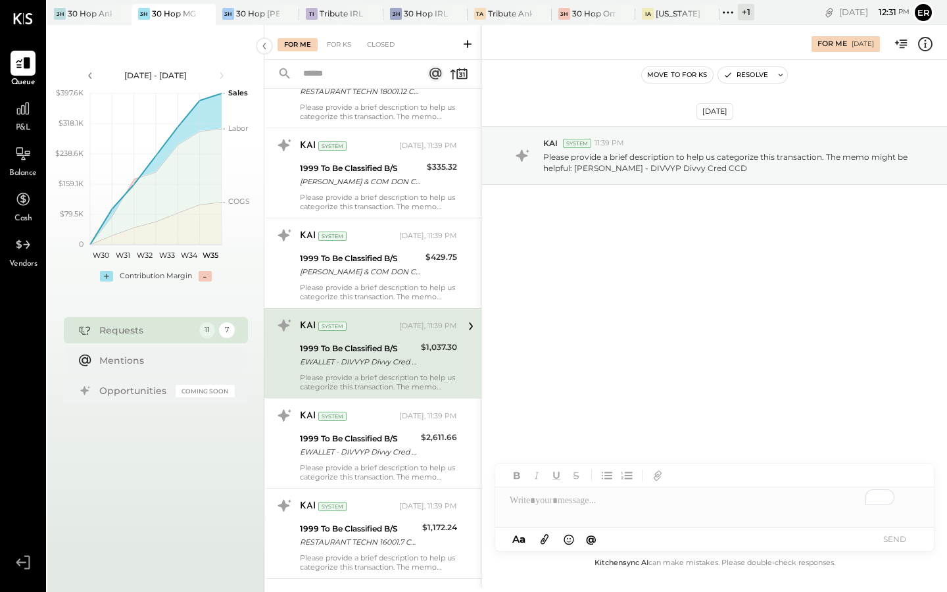
click at [634, 498] on div "To enrich screen reader interactions, please activate Accessibility in Grammarl…" at bounding box center [714, 500] width 439 height 26
click at [904, 537] on button "SEND" at bounding box center [894, 539] width 53 height 18
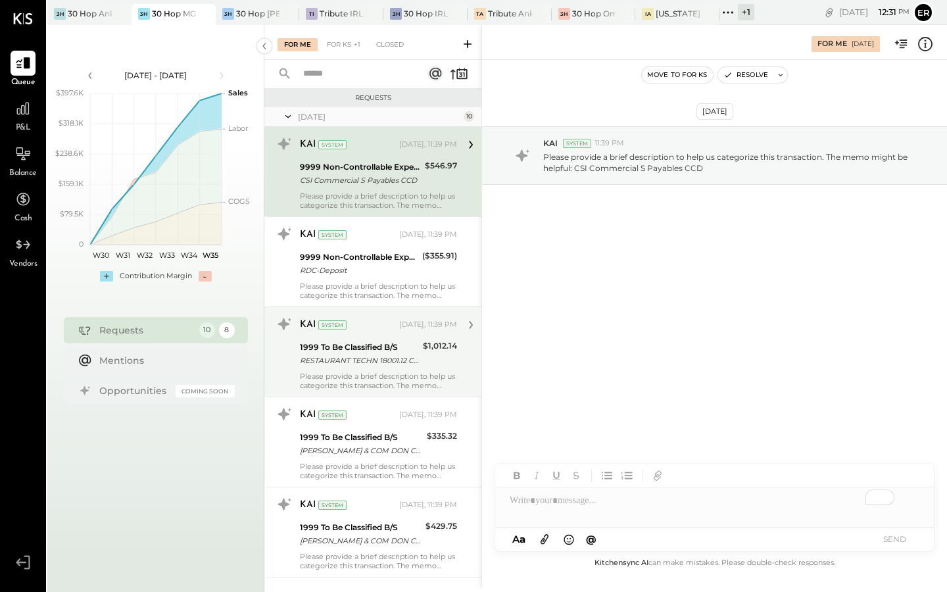
click at [396, 358] on div "RESTAURANT TECHN 18001.12 CCD" at bounding box center [359, 360] width 119 height 13
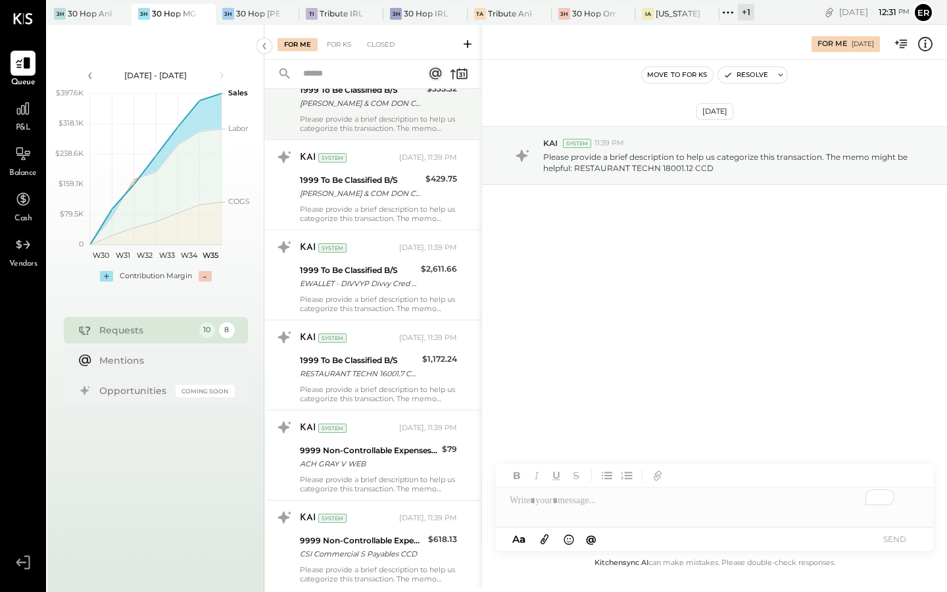
scroll to position [358, 0]
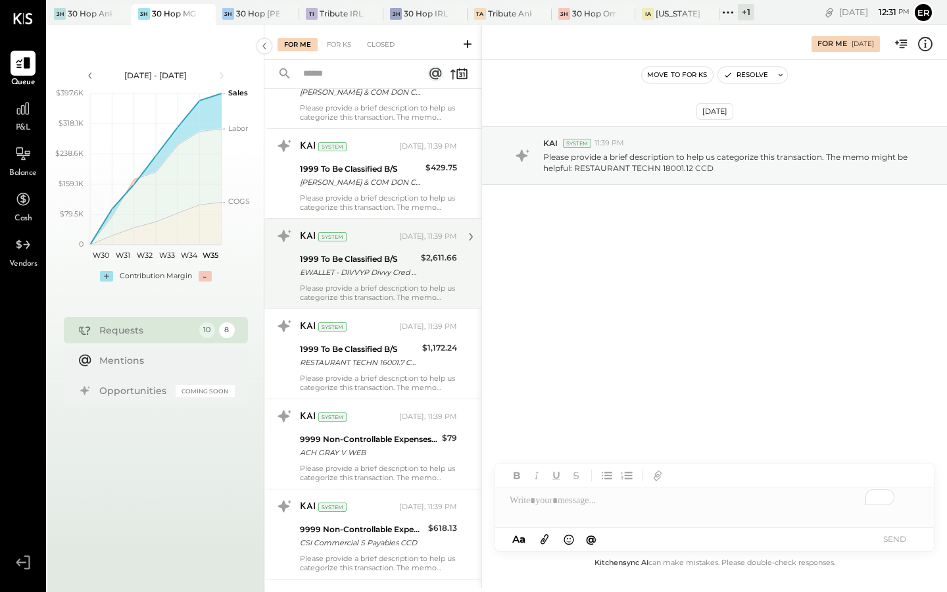
click at [366, 241] on div "KAI System" at bounding box center [348, 236] width 97 height 13
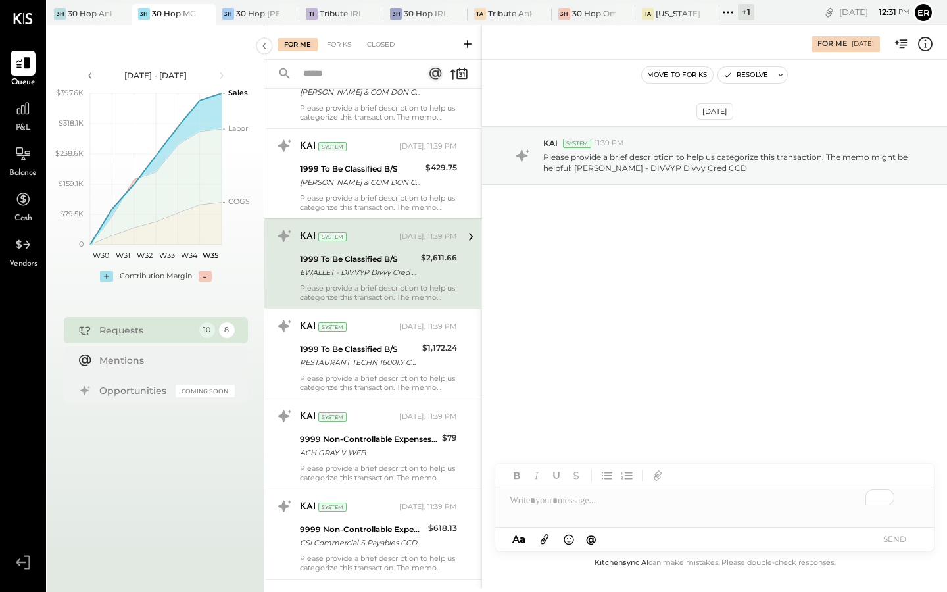
click at [621, 506] on div "To enrich screen reader interactions, please activate Accessibility in Grammarl…" at bounding box center [714, 500] width 439 height 26
click at [894, 540] on button "SEND" at bounding box center [894, 539] width 53 height 18
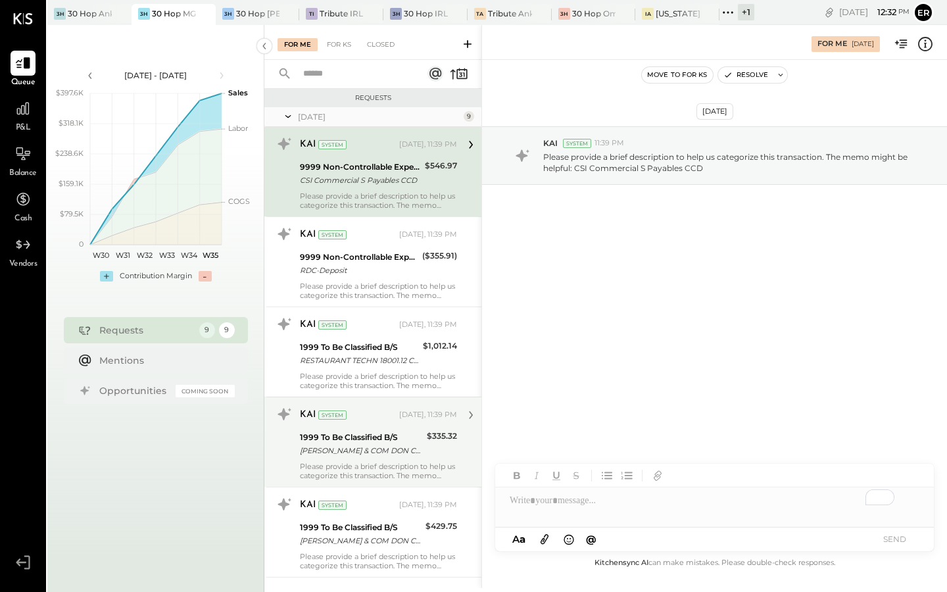
click at [383, 442] on div "1999 To Be Classified B/S" at bounding box center [361, 437] width 123 height 13
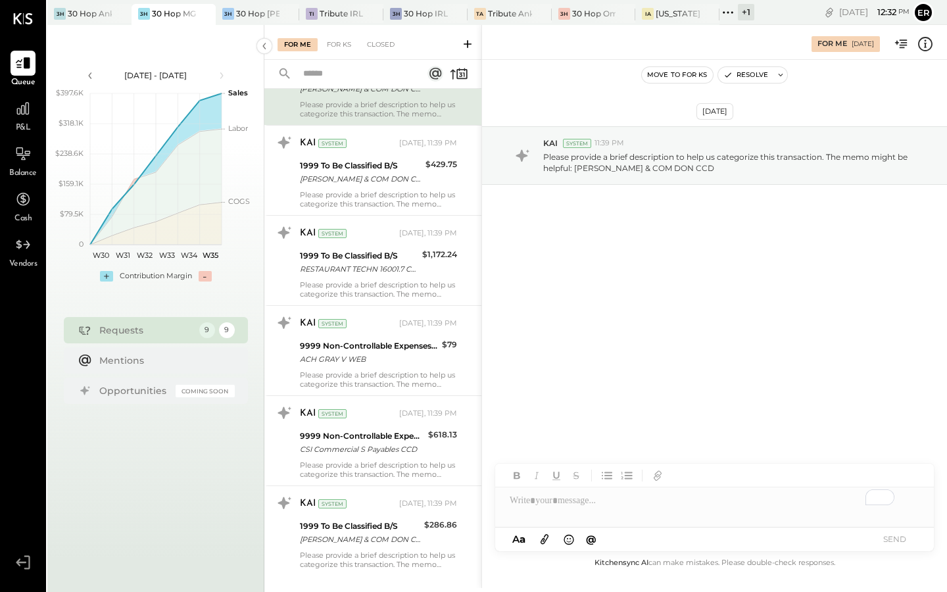
scroll to position [386, 0]
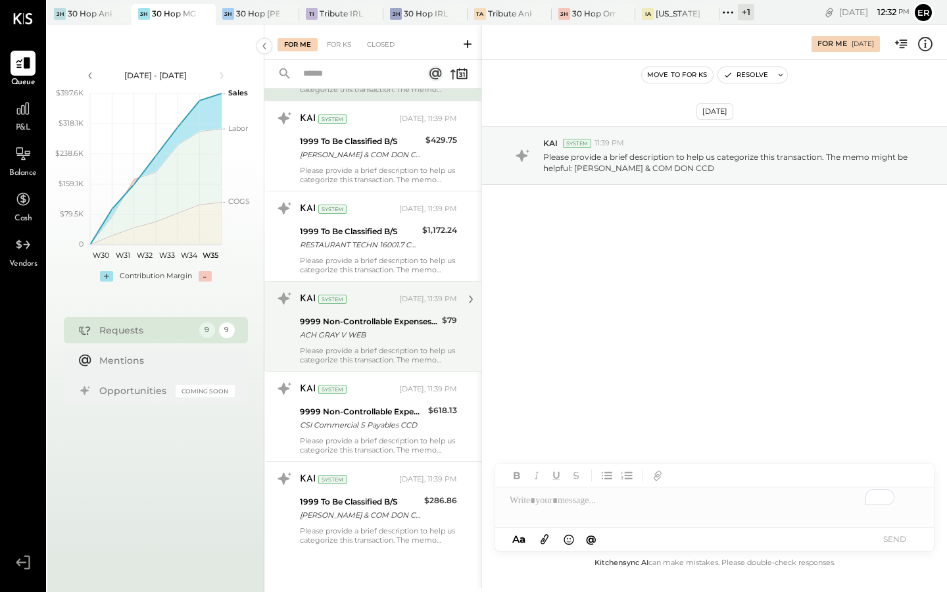
click at [368, 355] on div "Please provide a brief description to help us categorize this transaction. The …" at bounding box center [378, 355] width 157 height 18
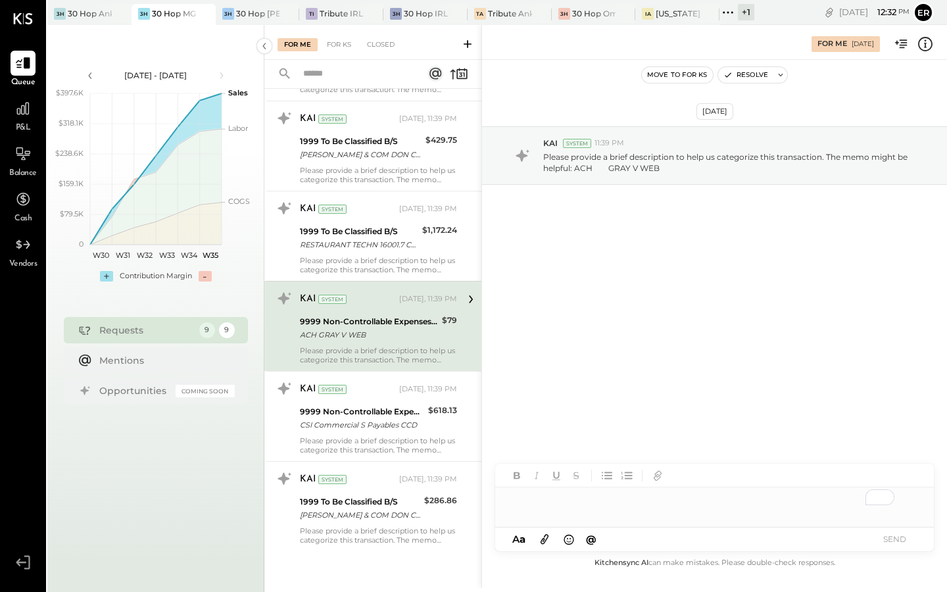
click at [586, 512] on div "To enrich screen reader interactions, please activate Accessibility in Grammarl…" at bounding box center [714, 500] width 439 height 26
click at [894, 537] on button "SEND" at bounding box center [894, 539] width 53 height 18
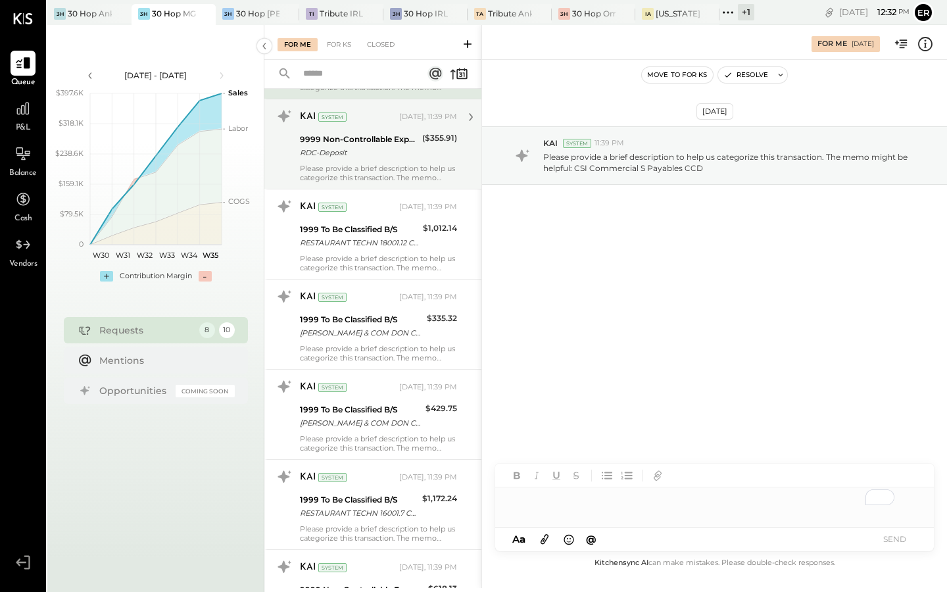
scroll to position [296, 0]
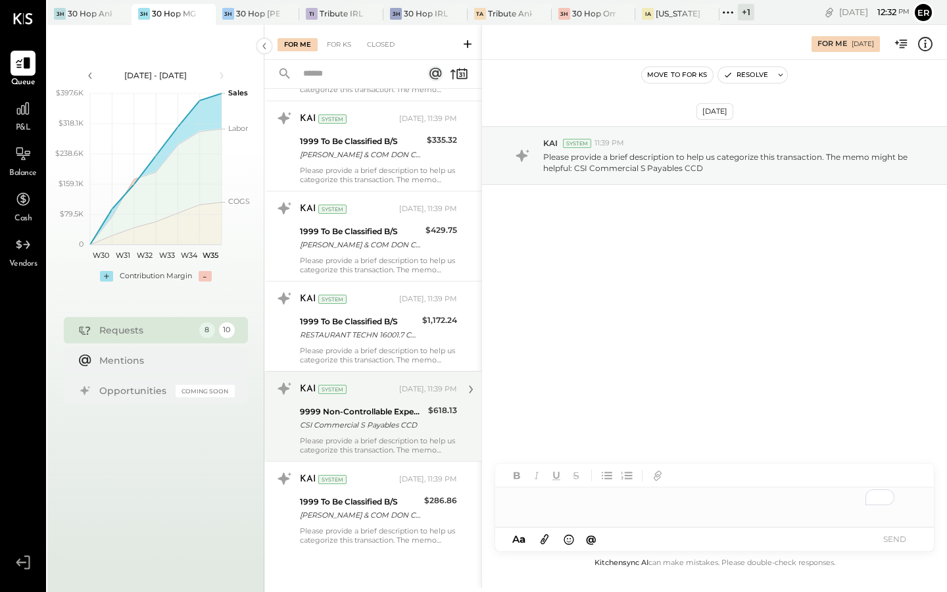
click at [381, 416] on div "9999 Non-Controllable Expenses:Other Income and Expenses:To Be Classified P&L" at bounding box center [362, 411] width 124 height 13
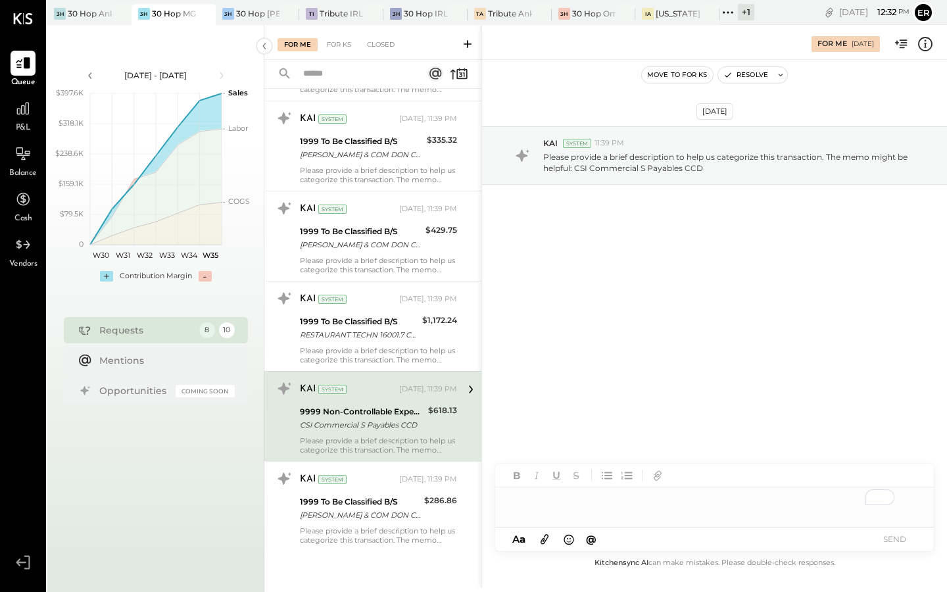
click at [541, 497] on div "To enrich screen reader interactions, please activate Accessibility in Grammarl…" at bounding box center [714, 500] width 439 height 26
click at [890, 539] on button "SEND" at bounding box center [894, 539] width 53 height 18
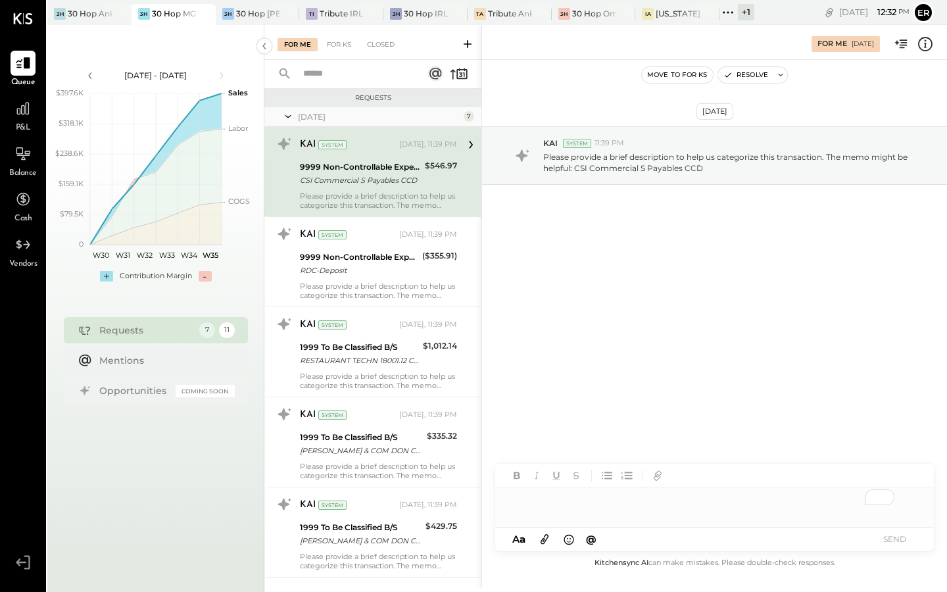
click at [574, 495] on div "To enrich screen reader interactions, please activate Accessibility in Grammarl…" at bounding box center [714, 500] width 439 height 26
click at [887, 533] on button "SEND" at bounding box center [894, 539] width 53 height 18
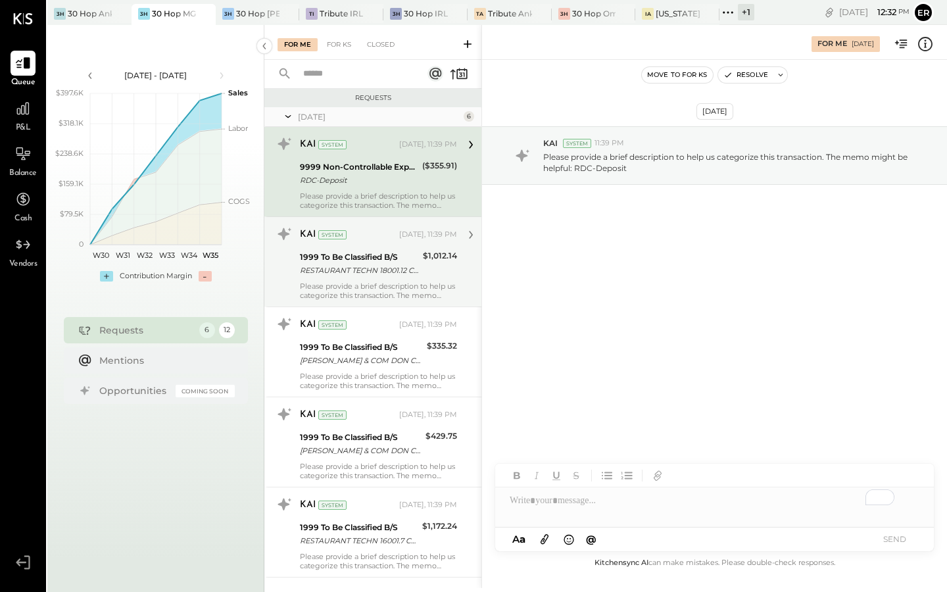
click at [385, 293] on div "Please provide a brief description to help us categorize this transaction. The …" at bounding box center [378, 290] width 157 height 18
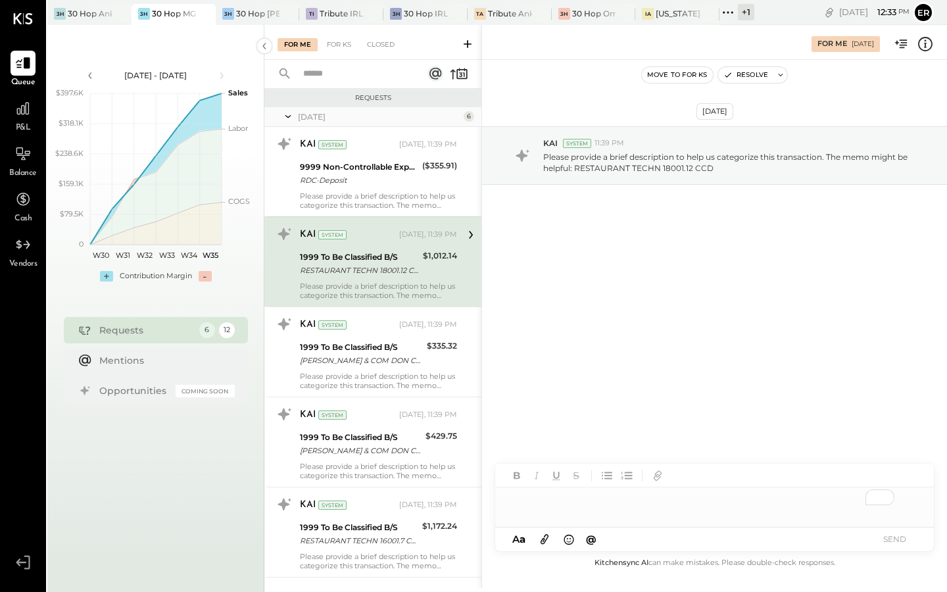
click at [584, 504] on div "To enrich screen reader interactions, please activate Accessibility in Grammarl…" at bounding box center [714, 500] width 439 height 26
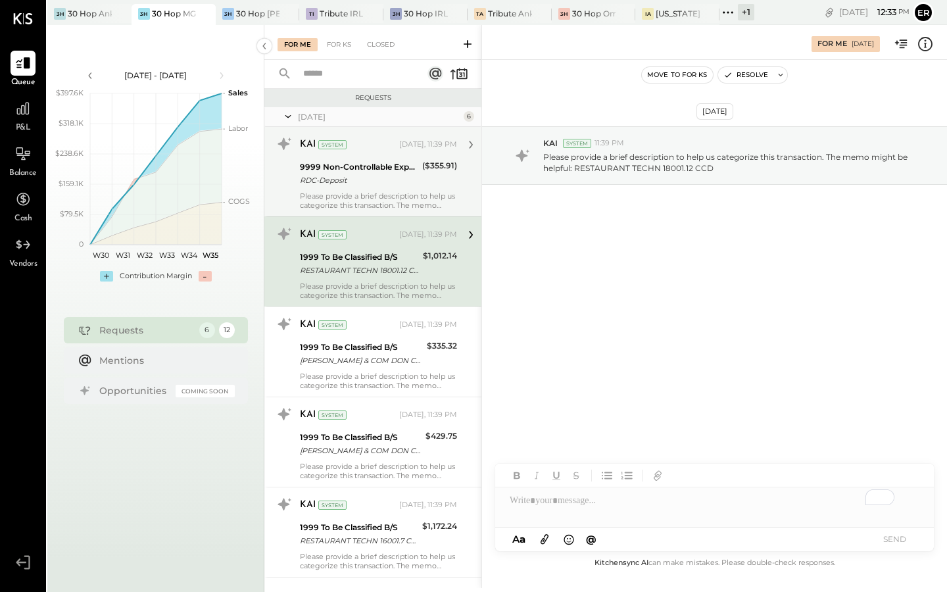
click at [382, 182] on div "RDC-Deposit" at bounding box center [359, 180] width 118 height 13
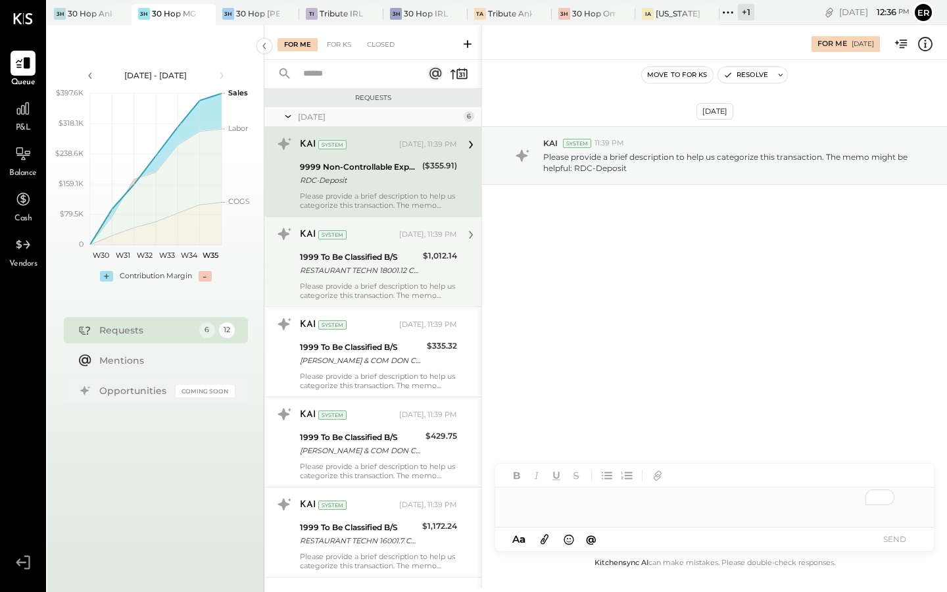
click at [593, 509] on div "To enrich screen reader interactions, please activate Accessibility in Grammarl…" at bounding box center [714, 500] width 439 height 26
click at [895, 540] on button "SEND" at bounding box center [894, 539] width 53 height 18
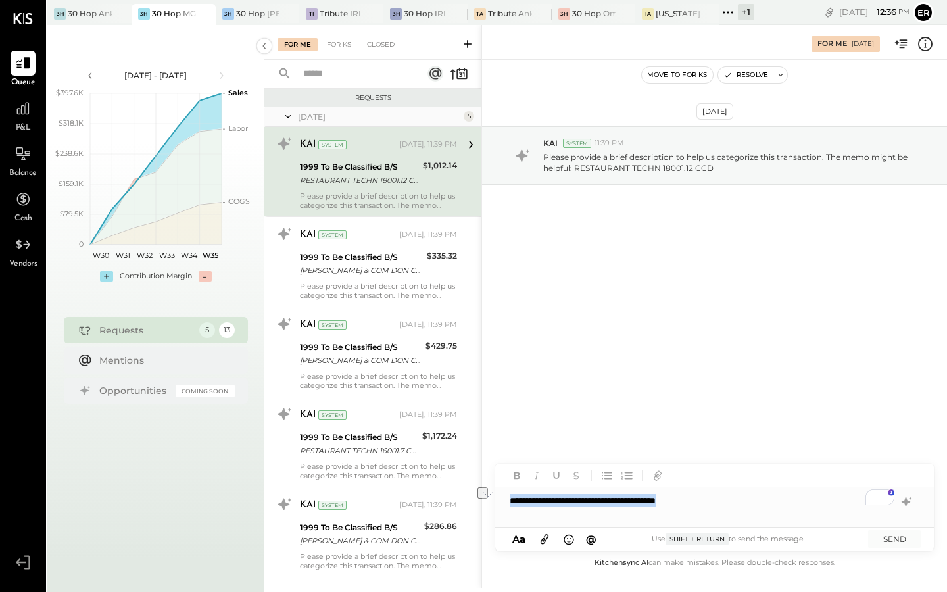
drag, startPoint x: 710, startPoint y: 503, endPoint x: 512, endPoint y: 508, distance: 198.7
click at [512, 508] on div "**********" at bounding box center [714, 500] width 439 height 26
click at [731, 501] on div "**********" at bounding box center [714, 500] width 439 height 26
click at [732, 497] on div "**********" at bounding box center [714, 500] width 439 height 26
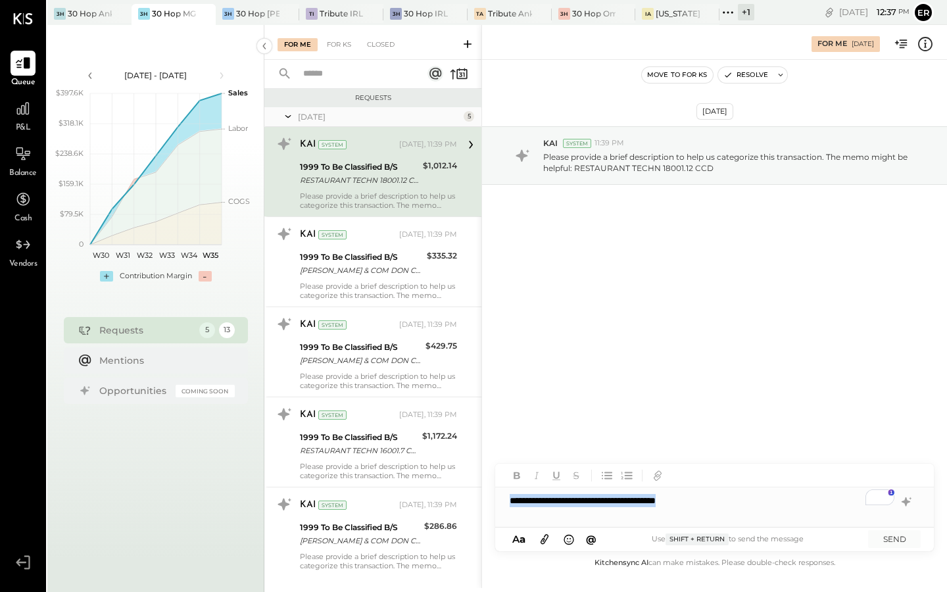
click at [732, 497] on div "**********" at bounding box center [714, 500] width 439 height 26
copy div "**********"
click at [761, 508] on div "**********" at bounding box center [714, 500] width 439 height 26
click at [885, 539] on button "SEND" at bounding box center [894, 539] width 53 height 18
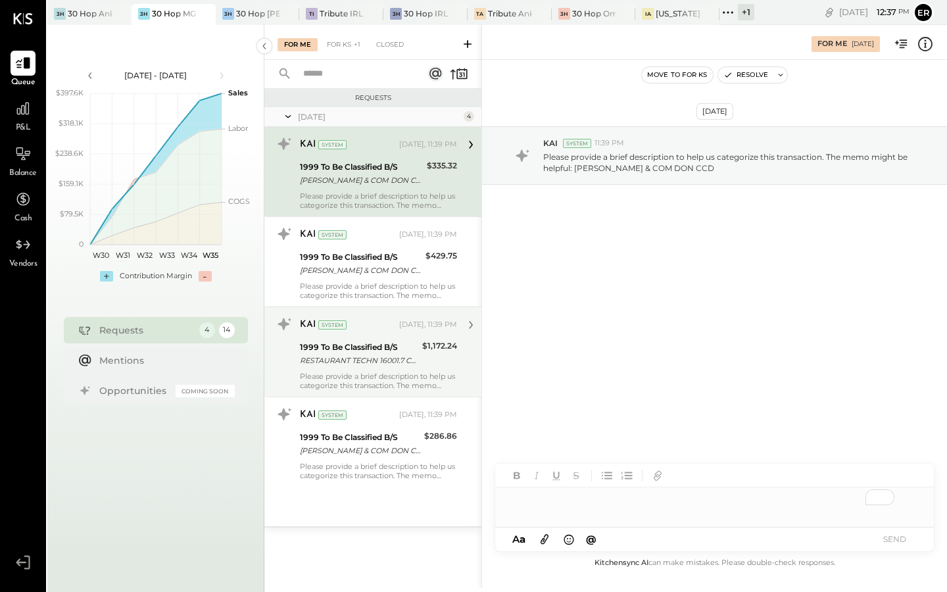
click at [387, 359] on div "RESTAURANT TECHN 16001.7 CCD" at bounding box center [359, 360] width 118 height 13
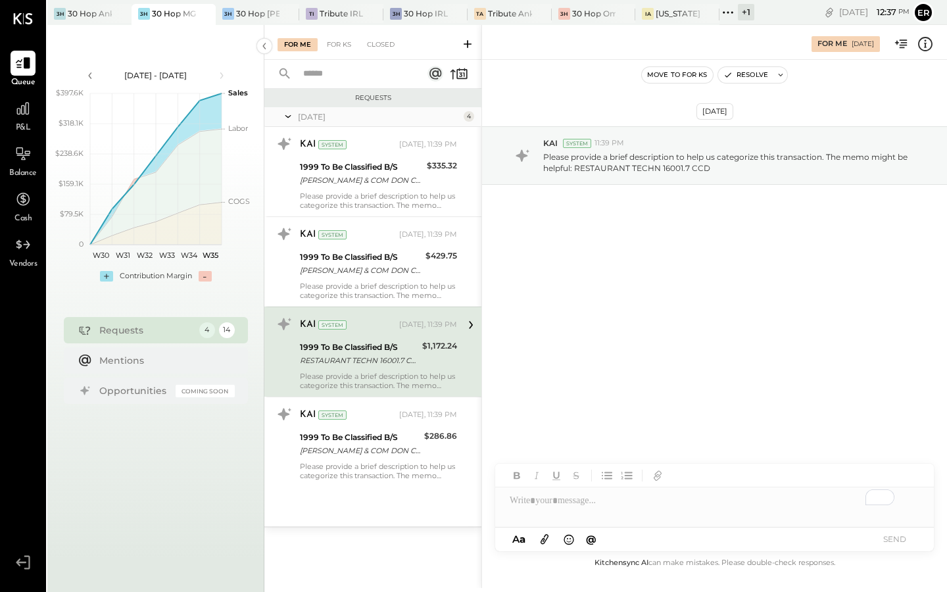
click at [529, 499] on div "To enrich screen reader interactions, please activate Accessibility in Grammarl…" at bounding box center [714, 500] width 439 height 26
click at [891, 537] on button "SEND" at bounding box center [894, 539] width 53 height 18
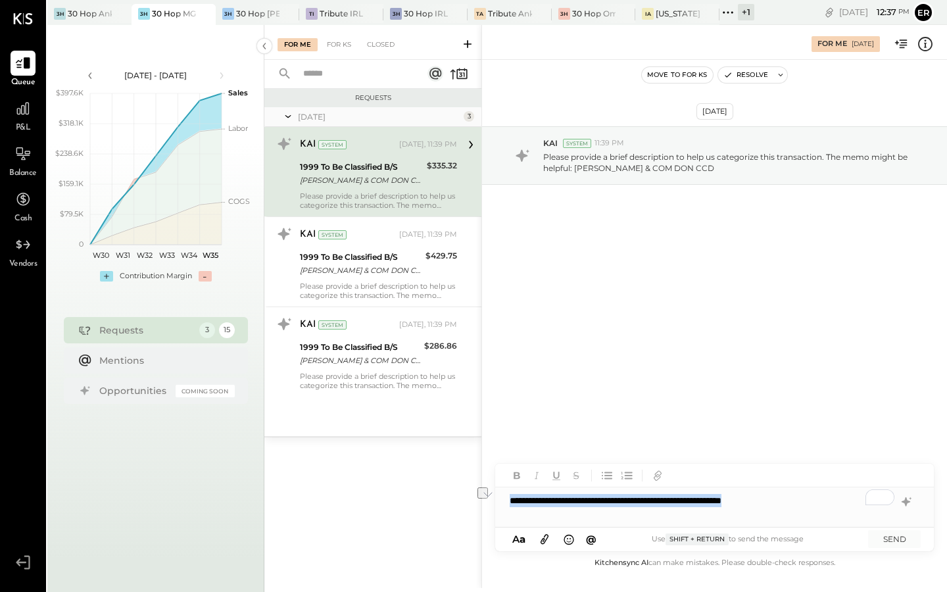
drag, startPoint x: 823, startPoint y: 502, endPoint x: 513, endPoint y: 506, distance: 309.8
click at [512, 506] on div "**********" at bounding box center [714, 500] width 439 height 26
copy div "**********"
click at [900, 535] on button "SEND" at bounding box center [894, 539] width 53 height 18
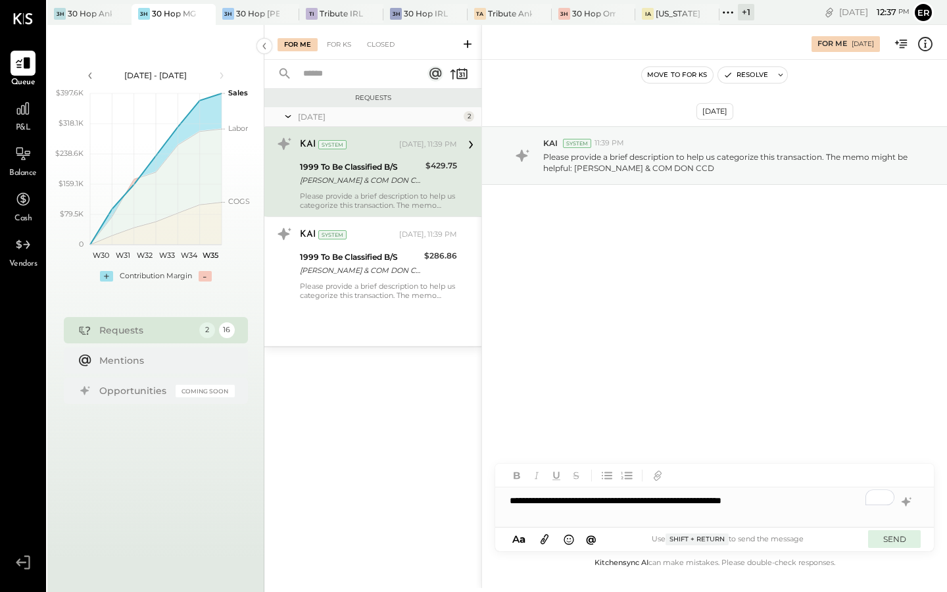
click at [883, 533] on button "SEND" at bounding box center [894, 539] width 53 height 18
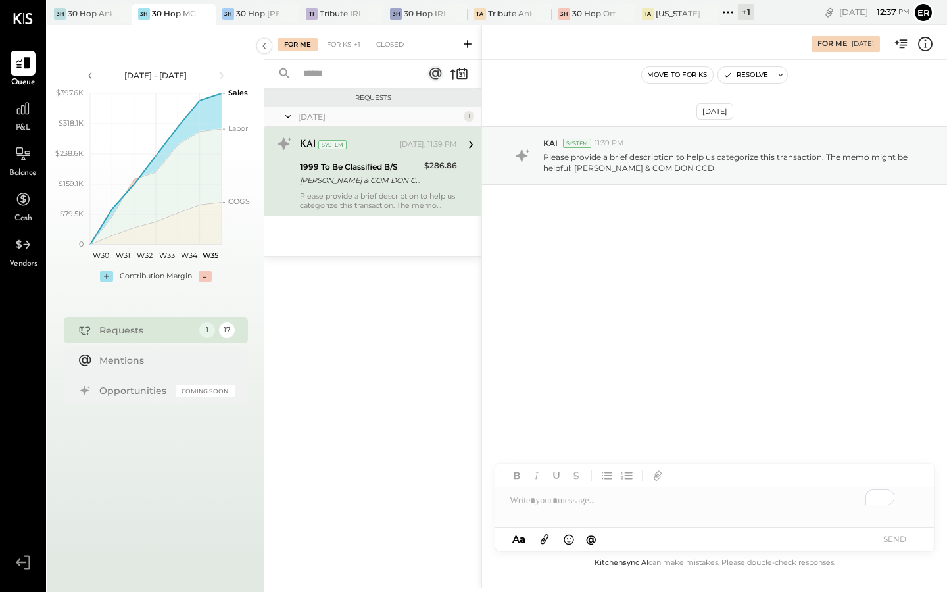
click at [749, 517] on div at bounding box center [714, 495] width 439 height 63
click at [747, 504] on div "To enrich screen reader interactions, please activate Accessibility in Grammarl…" at bounding box center [714, 500] width 439 height 26
click at [891, 537] on button "SEND" at bounding box center [894, 539] width 53 height 18
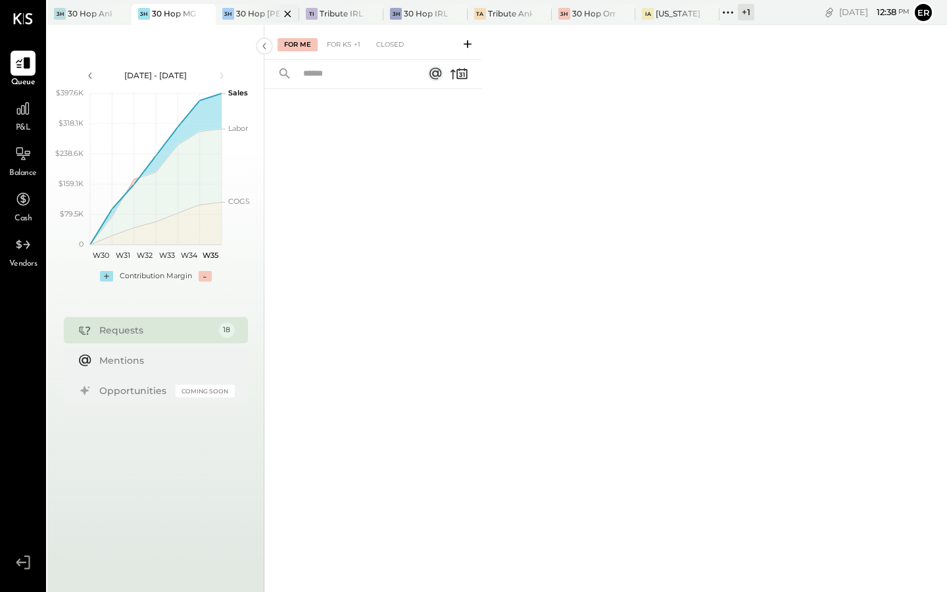
click at [264, 7] on div at bounding box center [276, 13] width 46 height 19
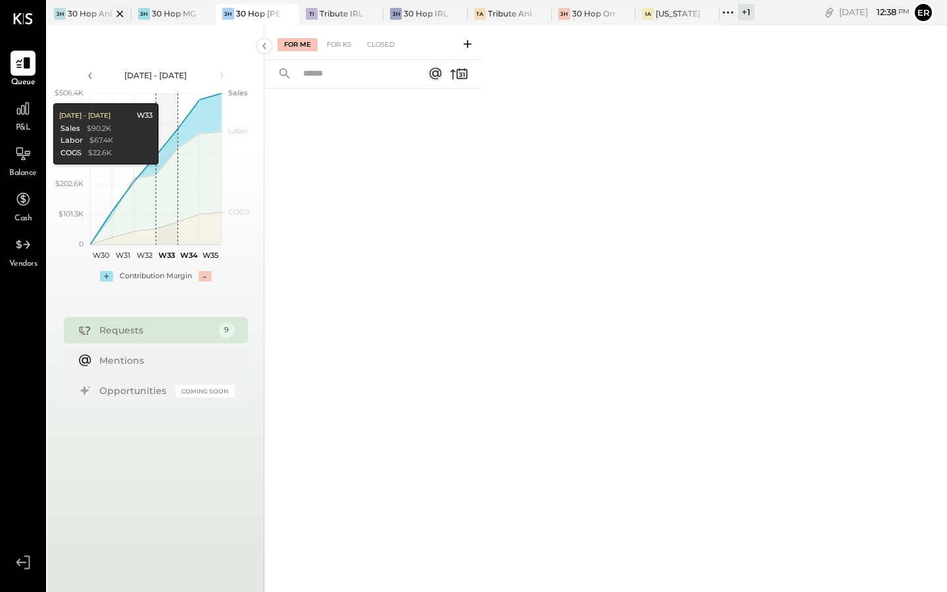
click at [95, 14] on div at bounding box center [108, 13] width 46 height 19
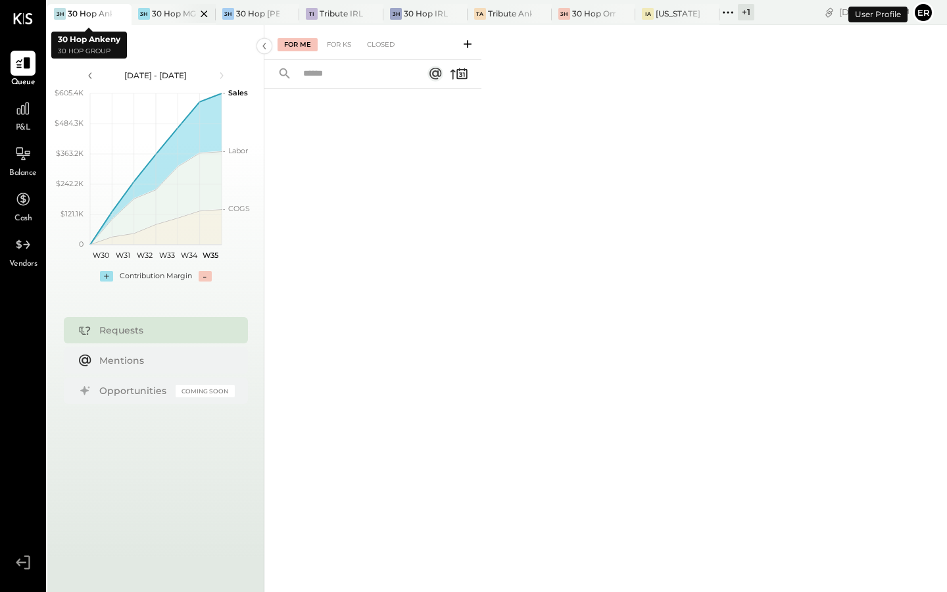
click at [166, 18] on div "30 Hop MGS" at bounding box center [174, 13] width 44 height 11
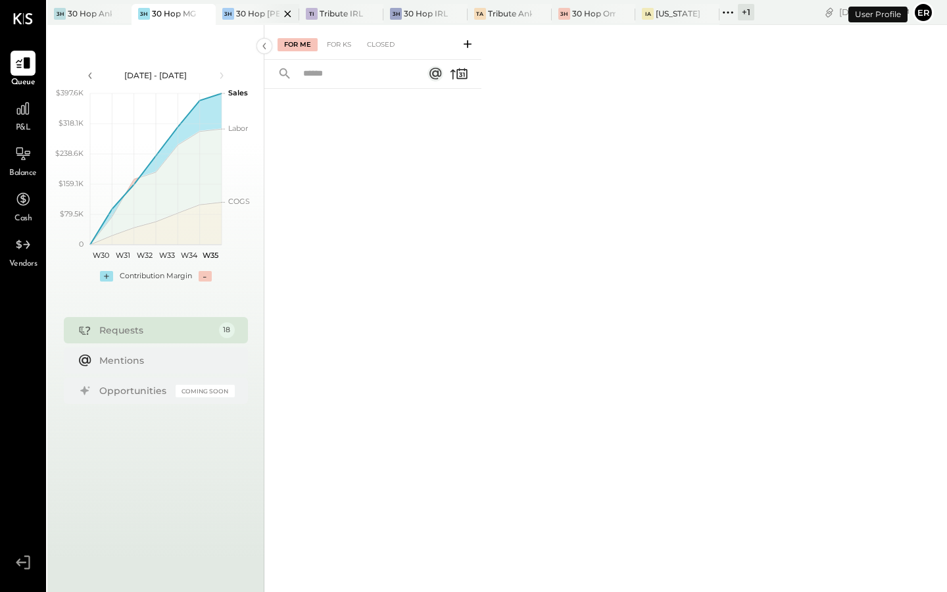
click at [248, 14] on div "30 Hop [PERSON_NAME] Summit" at bounding box center [258, 13] width 44 height 11
click at [328, 18] on div "Tribute IRL" at bounding box center [341, 13] width 43 height 11
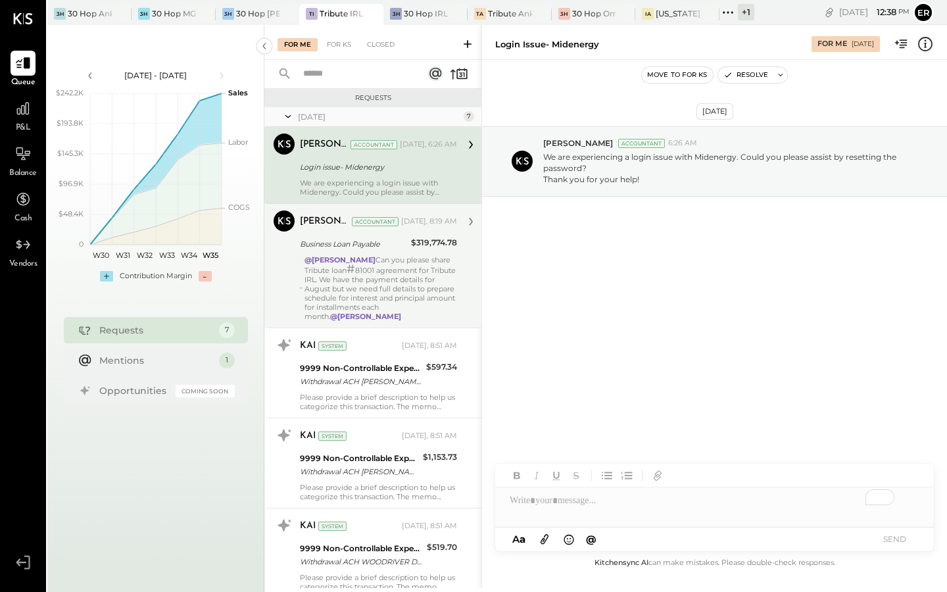
click at [409, 261] on div "@Erik Shewmaker Can you please share Tribute loan # 81001 agreement for Tribute…" at bounding box center [380, 288] width 153 height 66
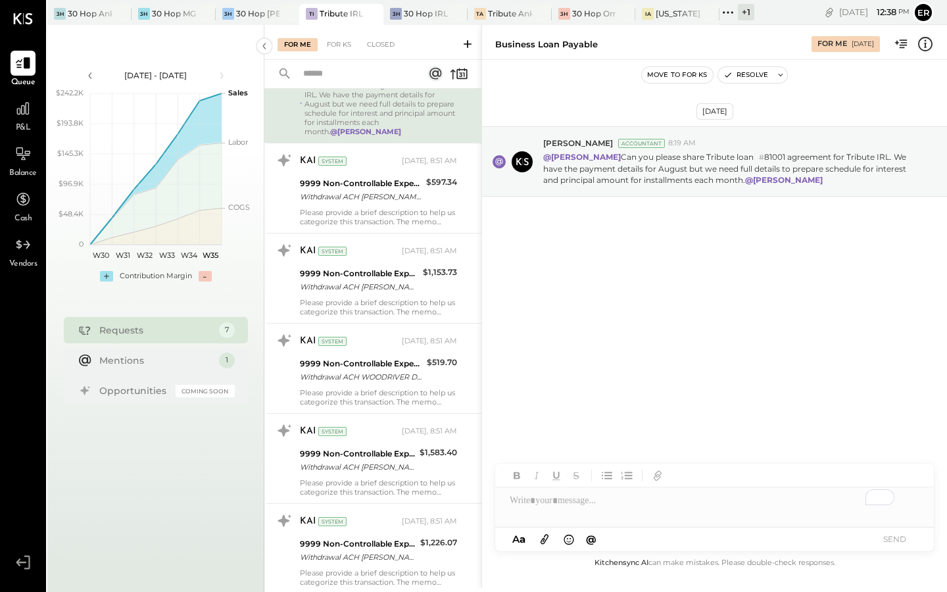
scroll to position [228, 0]
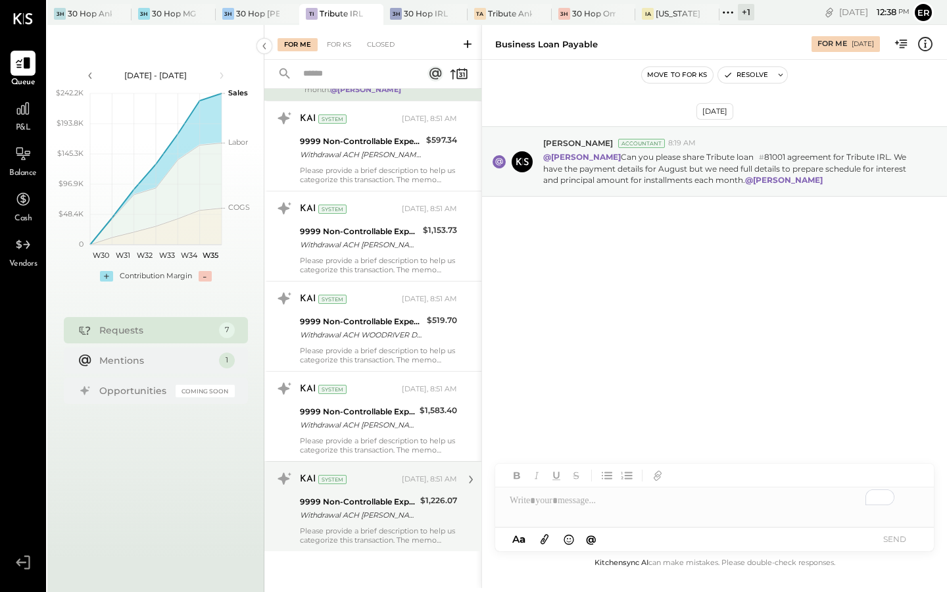
click at [377, 520] on div "Withdrawal ACH EWALLET - DIVVYP/ Withdrawal ACH EWALLET - DIVVYP/TYPE: Divvy Cr…" at bounding box center [358, 514] width 116 height 13
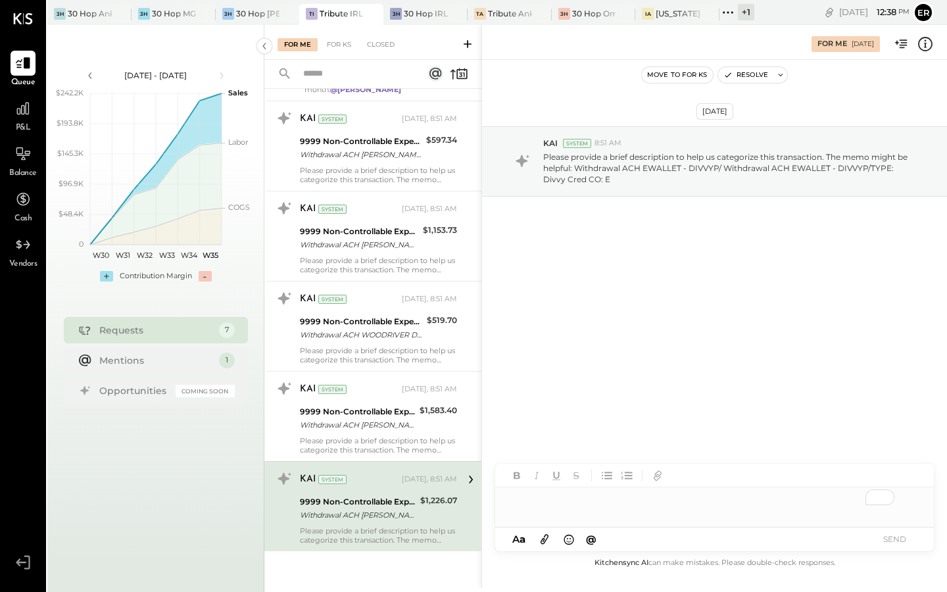
click at [542, 504] on div "To enrich screen reader interactions, please activate Accessibility in Grammarl…" at bounding box center [714, 500] width 439 height 26
click at [754, 507] on div "**********" at bounding box center [714, 500] width 439 height 26
copy div "**********"
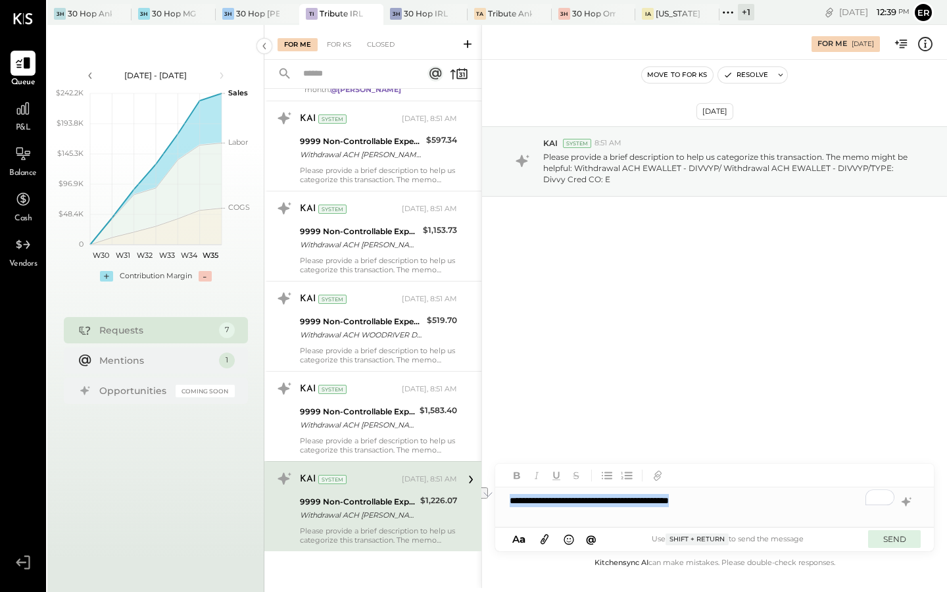
click at [895, 536] on button "SEND" at bounding box center [894, 539] width 53 height 18
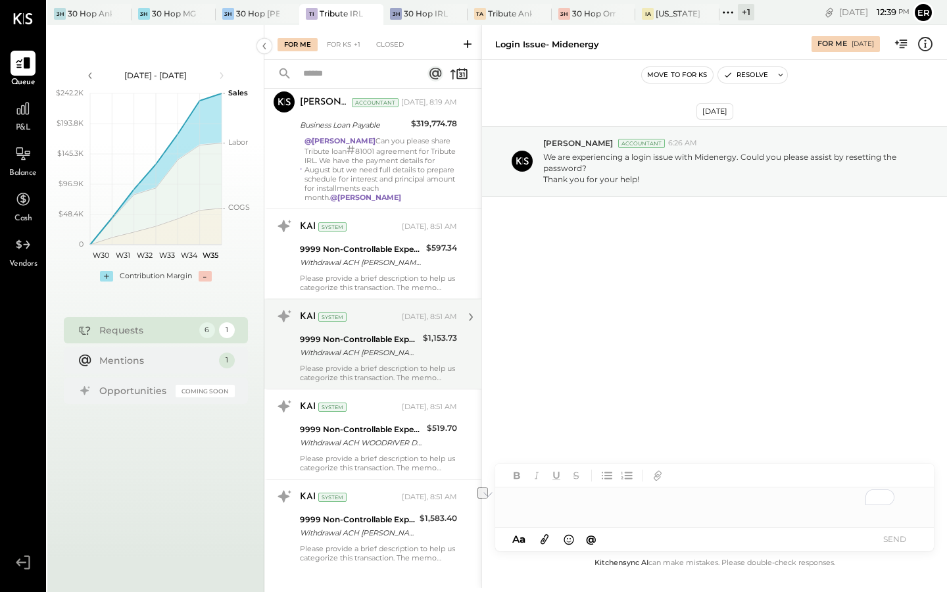
scroll to position [137, 0]
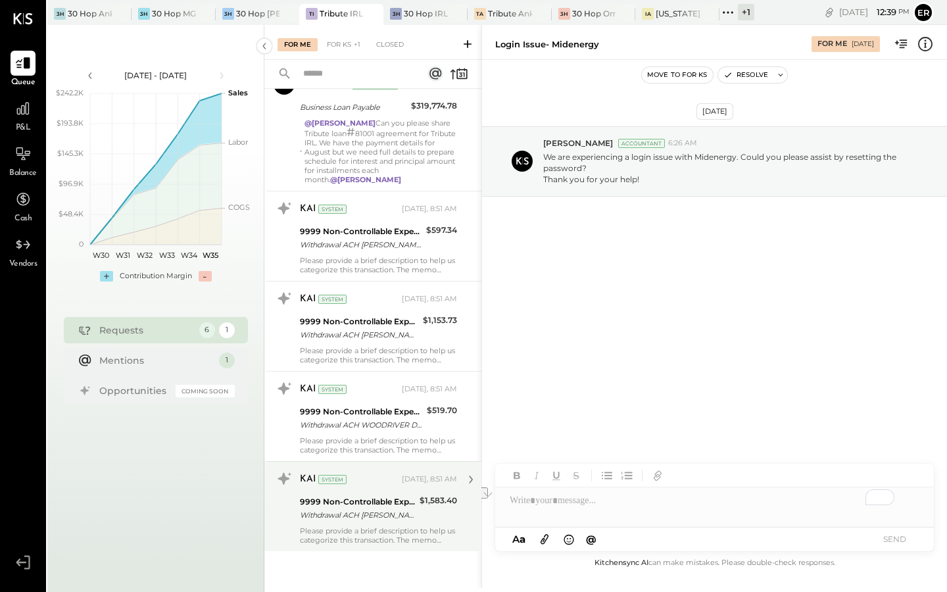
click at [371, 514] on div "Withdrawal ACH EWALLET - DIVVYP/ Withdrawal ACH EWALLET - DIVVYP/TYPE: Divvy Cr…" at bounding box center [358, 514] width 116 height 13
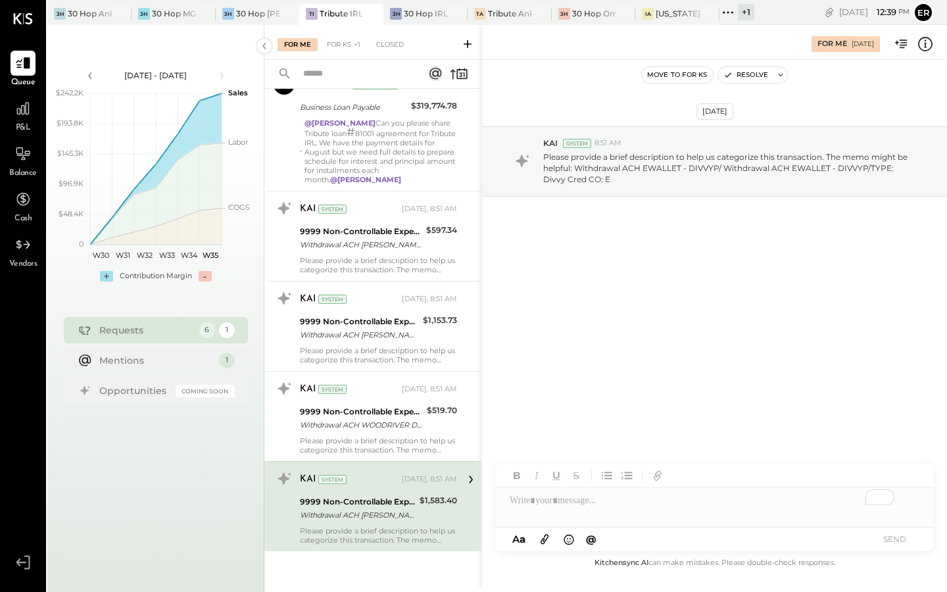
click at [633, 502] on div "To enrich screen reader interactions, please activate Accessibility in Grammarl…" at bounding box center [714, 500] width 439 height 26
click at [895, 541] on button "SEND" at bounding box center [894, 539] width 53 height 18
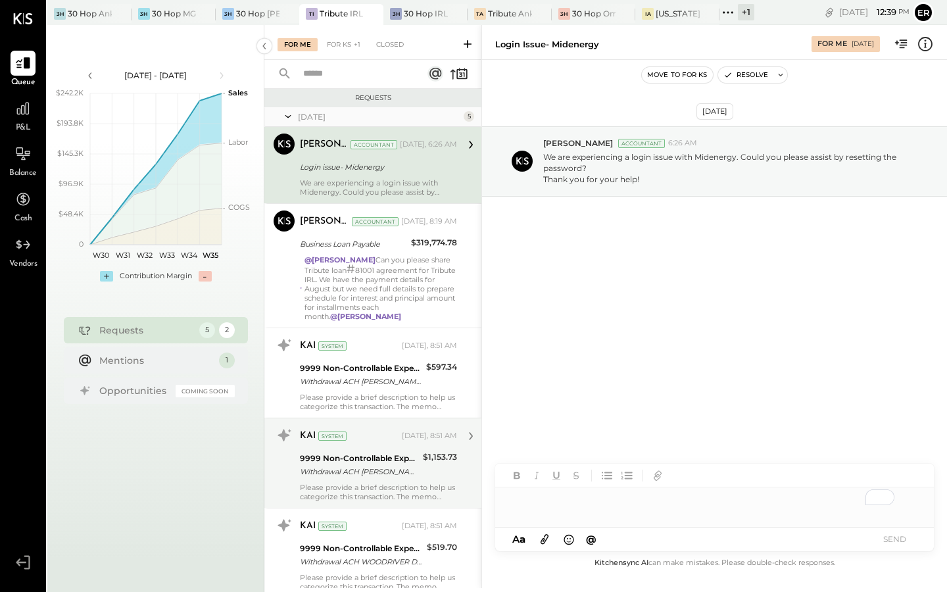
click at [376, 472] on div "Withdrawal ACH EWALLET - DIVVYP/ Withdrawal ACH EWALLET - DIVVYP/TYPE: Divvy Cr…" at bounding box center [359, 471] width 119 height 13
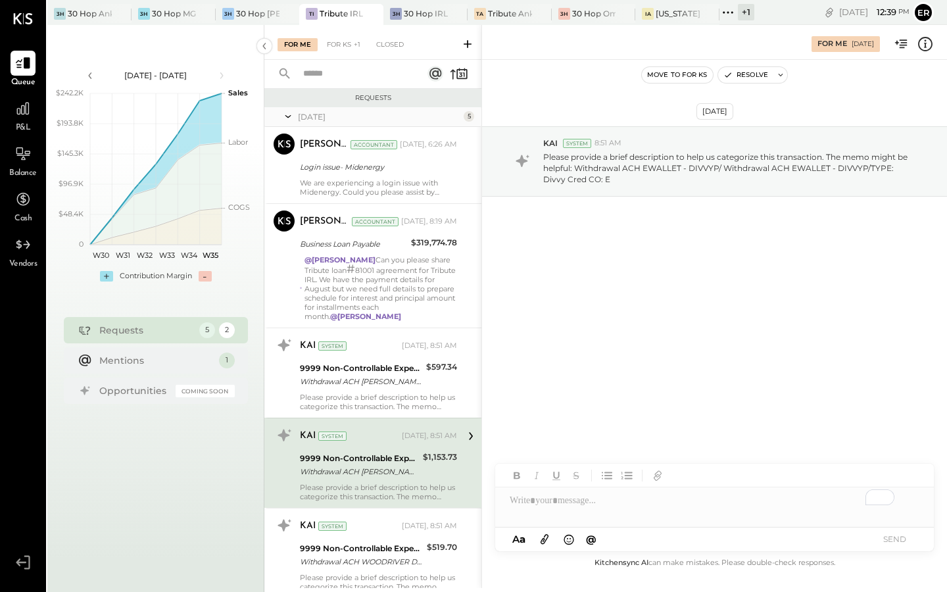
click at [650, 503] on div "To enrich screen reader interactions, please activate Accessibility in Grammarl…" at bounding box center [714, 500] width 439 height 26
click at [896, 540] on button "SEND" at bounding box center [894, 539] width 53 height 18
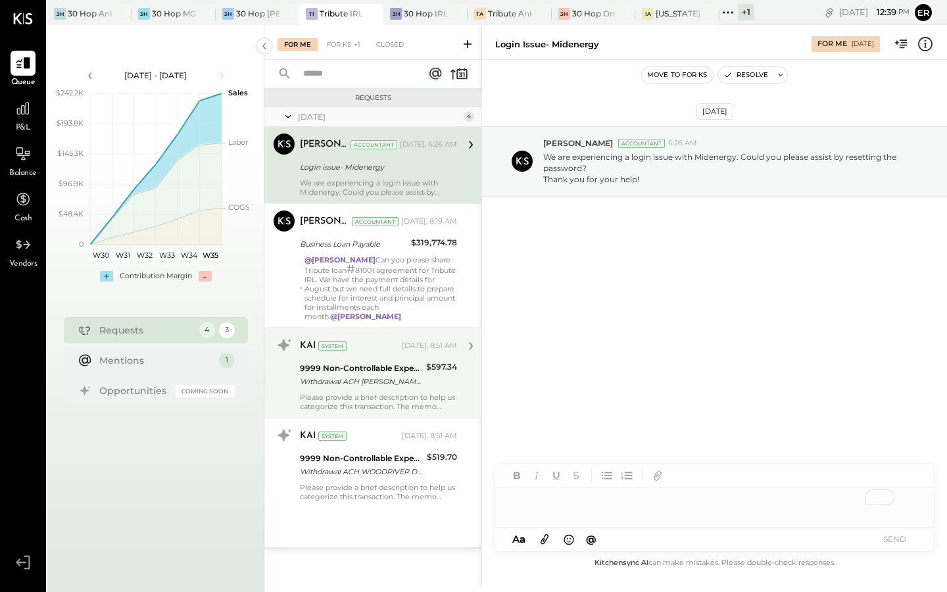
click at [408, 391] on div "KAI System Today, 8:51 AM 9999 Non-Controllable Expenses:Other Income and Expen…" at bounding box center [378, 373] width 157 height 76
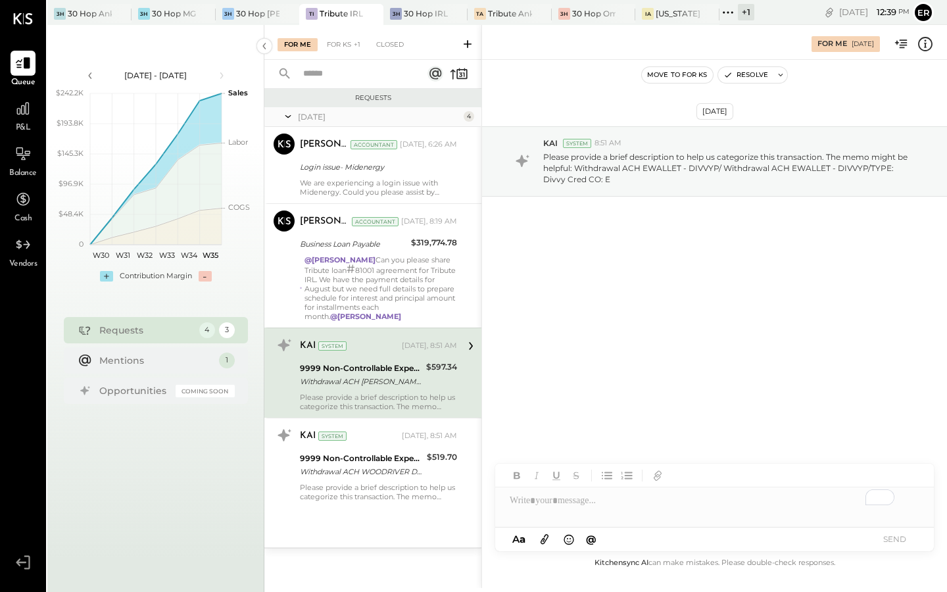
click at [723, 498] on div "To enrich screen reader interactions, please activate Accessibility in Grammarl…" at bounding box center [714, 500] width 439 height 26
click at [887, 537] on button "SEND" at bounding box center [894, 539] width 53 height 18
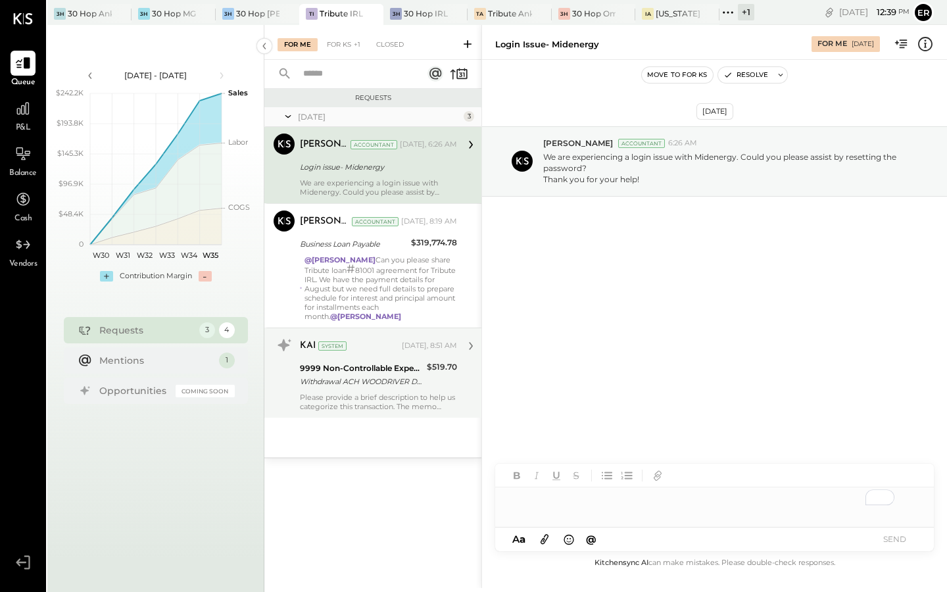
click at [349, 363] on div "9999 Non-Controllable Expenses:Other Income and Expenses:To Be Classified P&L" at bounding box center [361, 368] width 123 height 13
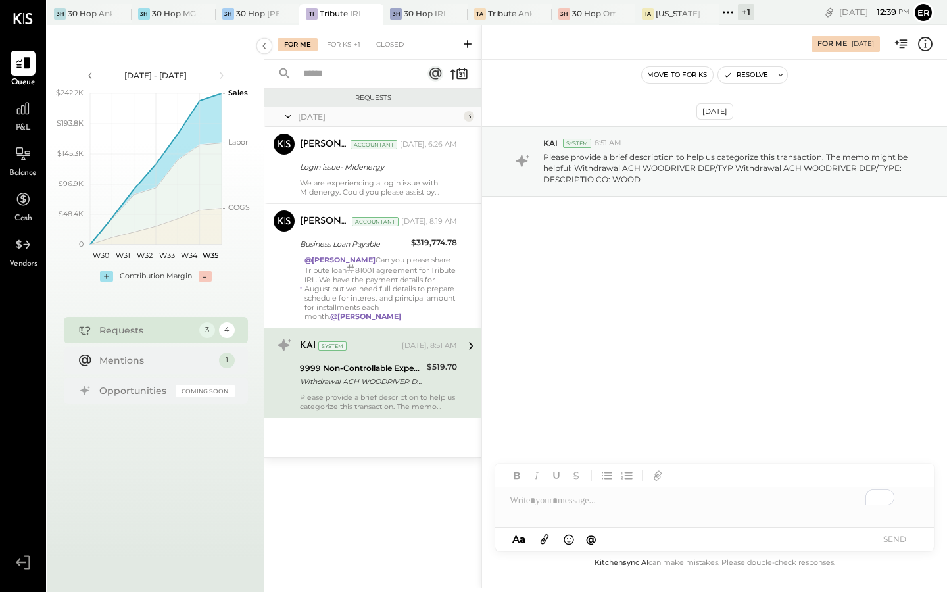
click at [614, 506] on div "To enrich screen reader interactions, please activate Accessibility in Grammarl…" at bounding box center [714, 500] width 439 height 26
click at [892, 540] on button "SEND" at bounding box center [894, 539] width 53 height 18
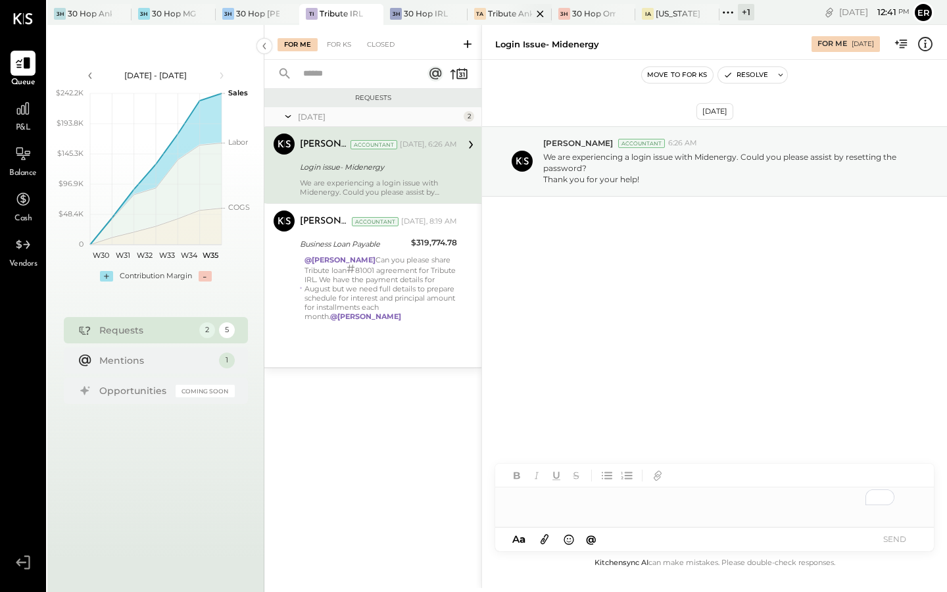
click at [506, 16] on div at bounding box center [529, 13] width 46 height 19
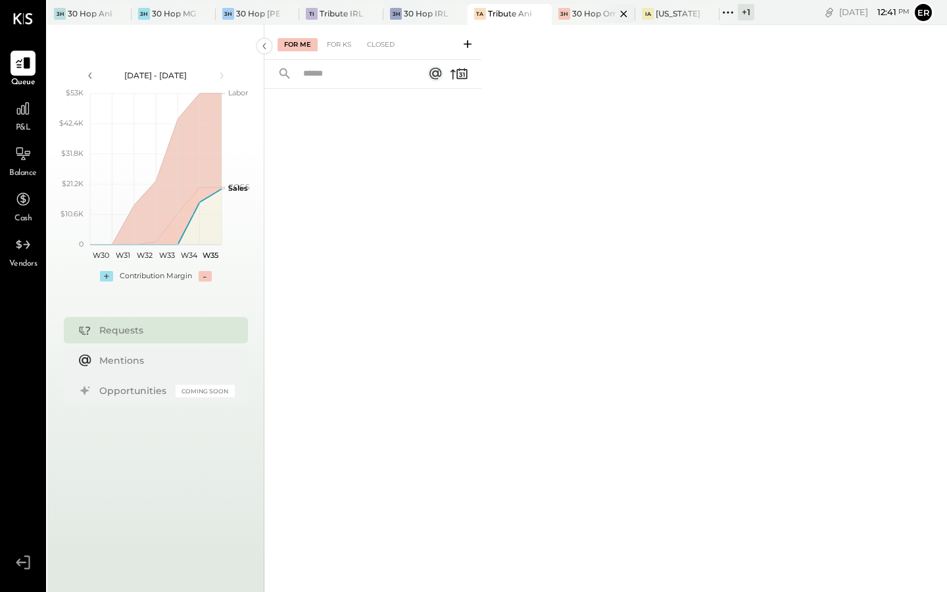
click at [594, 14] on div at bounding box center [612, 13] width 46 height 19
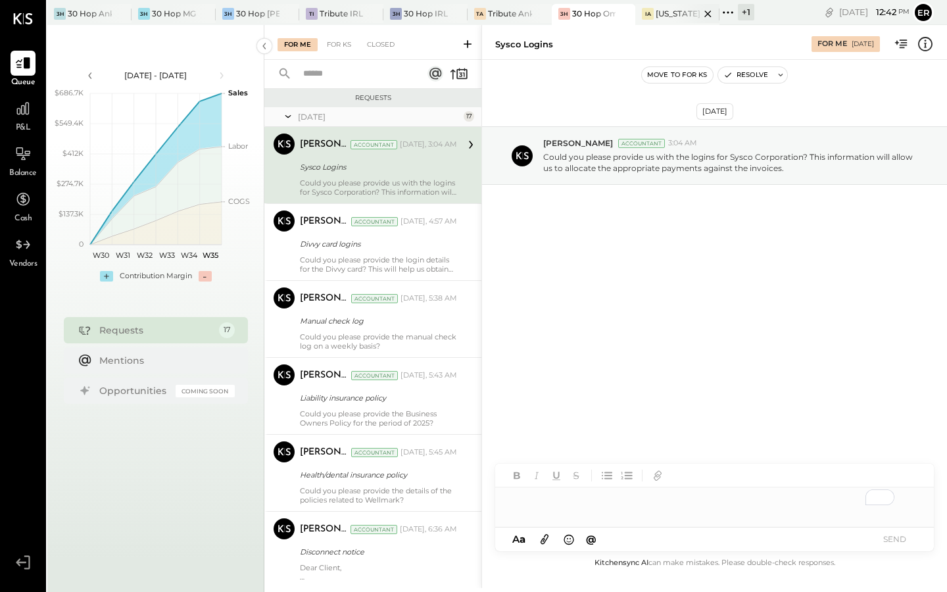
click at [677, 18] on div at bounding box center [696, 13] width 46 height 19
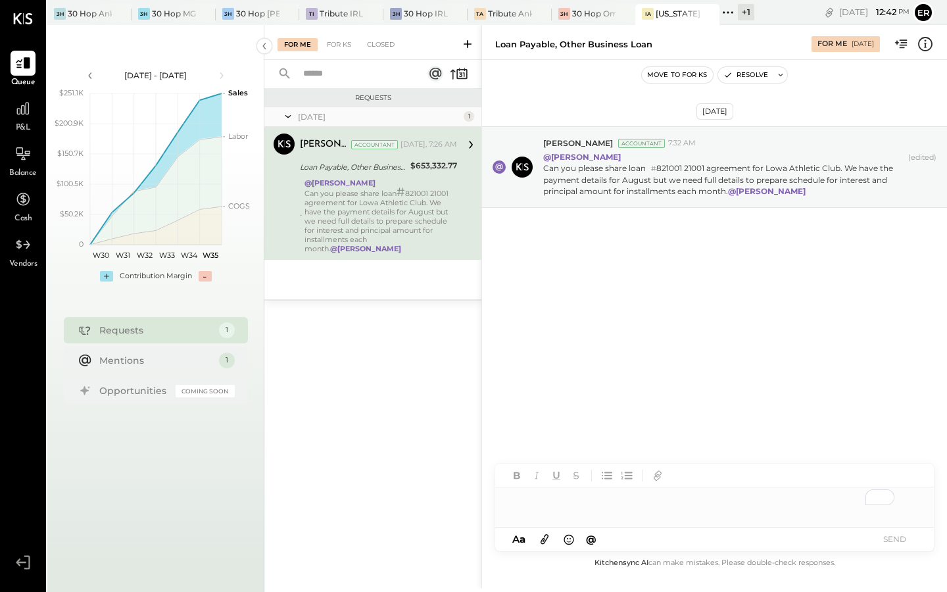
click at [729, 14] on icon at bounding box center [727, 12] width 17 height 17
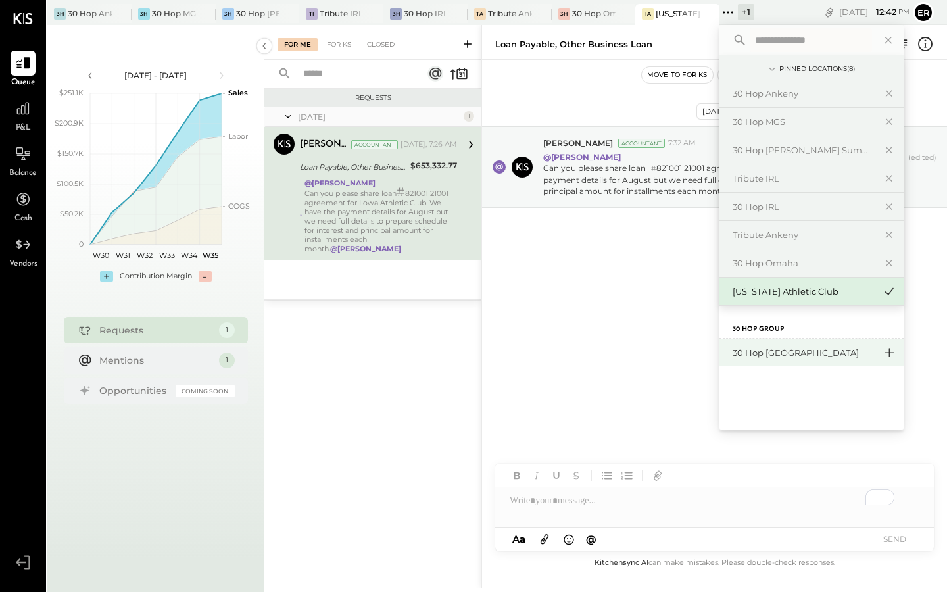
click at [890, 351] on icon at bounding box center [889, 352] width 16 height 17
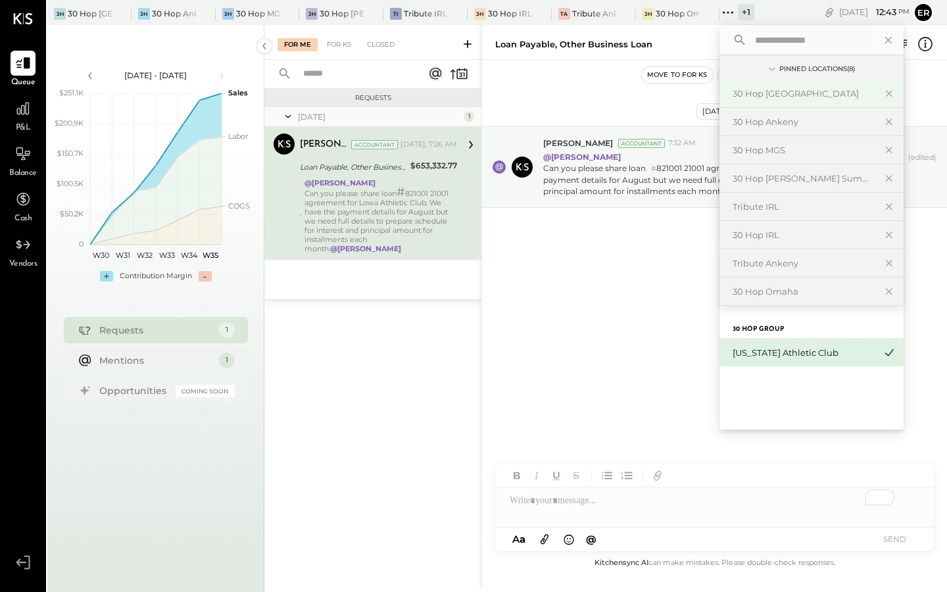
click at [806, 91] on div "30 Hop [GEOGRAPHIC_DATA]" at bounding box center [804, 93] width 142 height 12
